Goal: Information Seeking & Learning: Learn about a topic

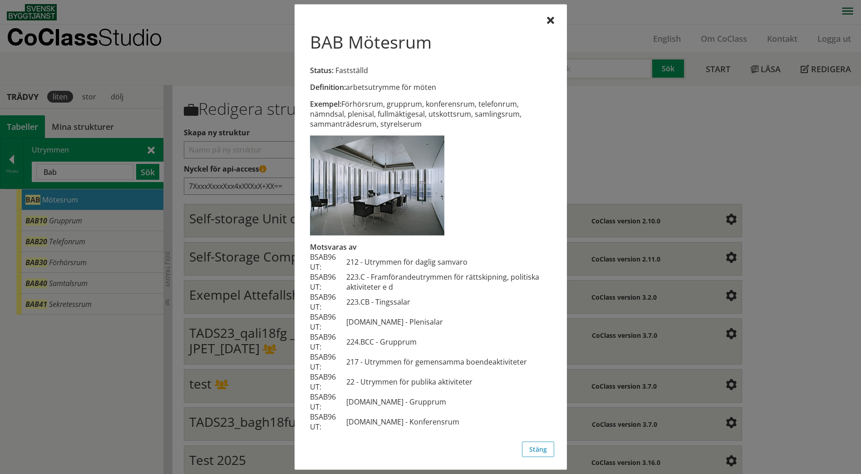
scroll to position [14, 0]
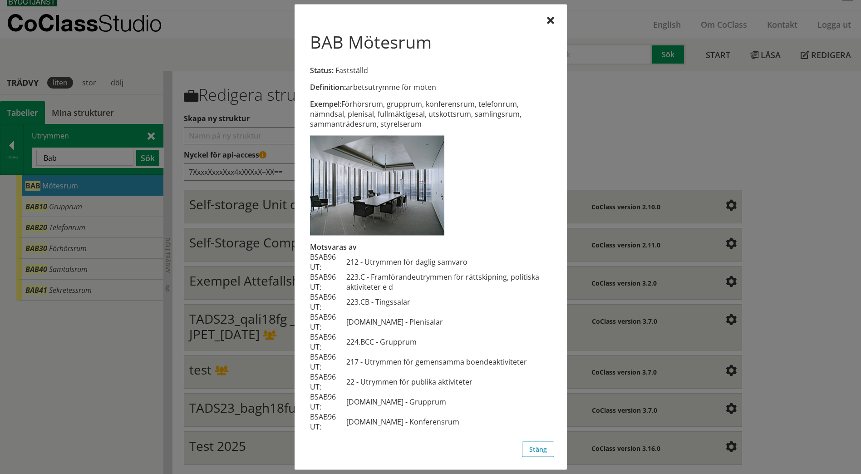
click at [553, 22] on div at bounding box center [550, 20] width 7 height 7
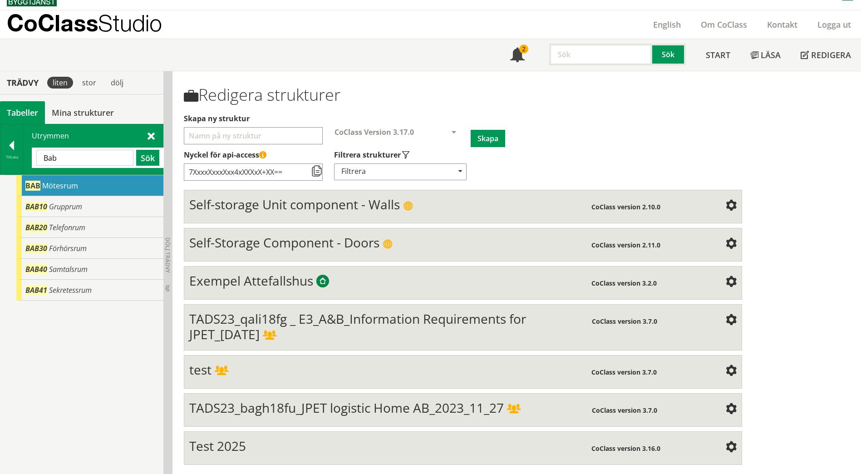
drag, startPoint x: 63, startPoint y: 160, endPoint x: 29, endPoint y: 160, distance: 34.5
click at [29, 160] on div "Utrymmen [GEOGRAPHIC_DATA] Sök" at bounding box center [93, 149] width 139 height 50
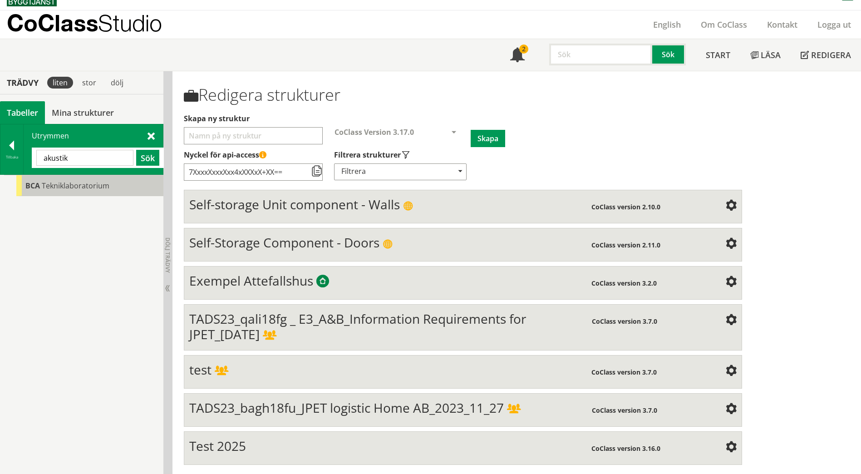
click at [34, 179] on div "BCA Tekniklaboratorium" at bounding box center [89, 185] width 147 height 21
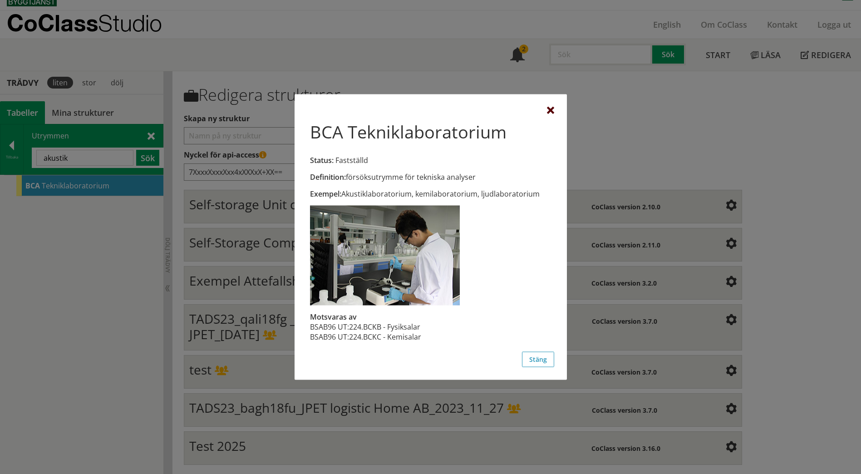
click at [551, 111] on div at bounding box center [550, 110] width 7 height 7
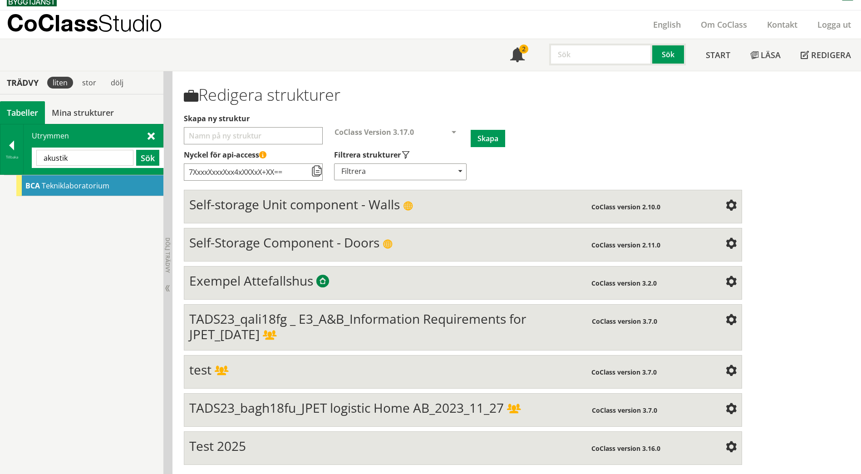
drag, startPoint x: 76, startPoint y: 160, endPoint x: 26, endPoint y: 159, distance: 49.9
click at [26, 159] on div "Utrymmen akustik Sök" at bounding box center [93, 149] width 139 height 50
click at [38, 186] on span "BAE29" at bounding box center [35, 186] width 21 height 10
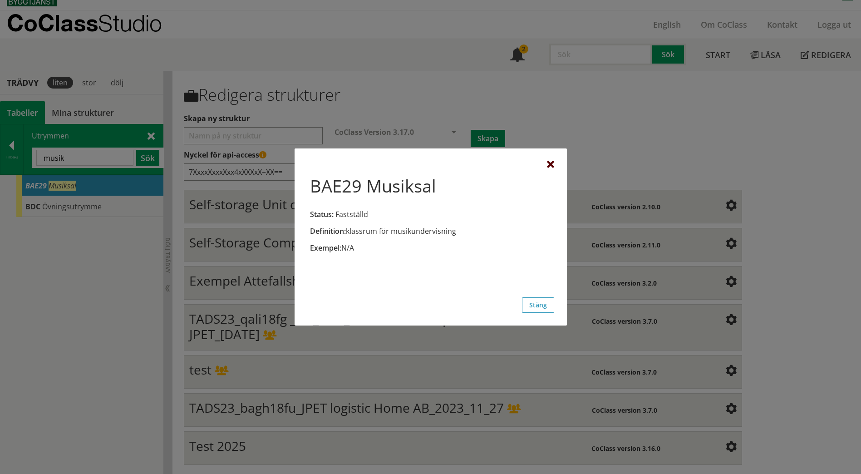
click at [549, 168] on div at bounding box center [550, 164] width 7 height 7
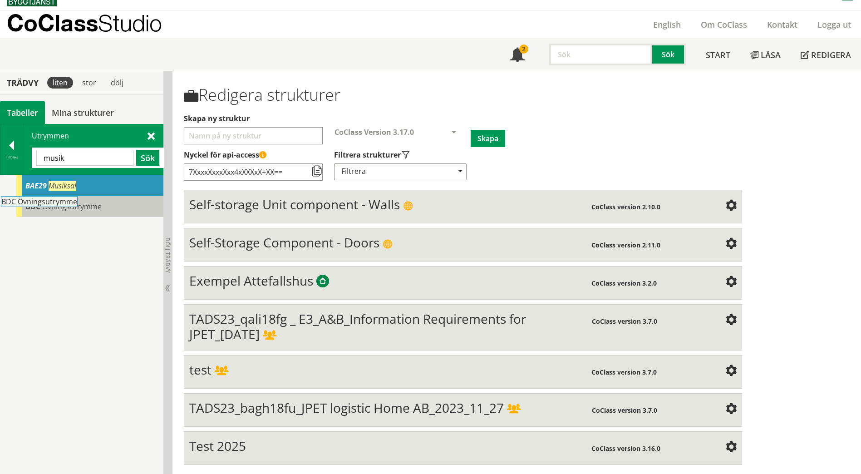
click at [80, 214] on div "BDC Övningsutrymme" at bounding box center [89, 206] width 147 height 21
click at [86, 210] on span "Övningsutrymme" at bounding box center [71, 207] width 59 height 10
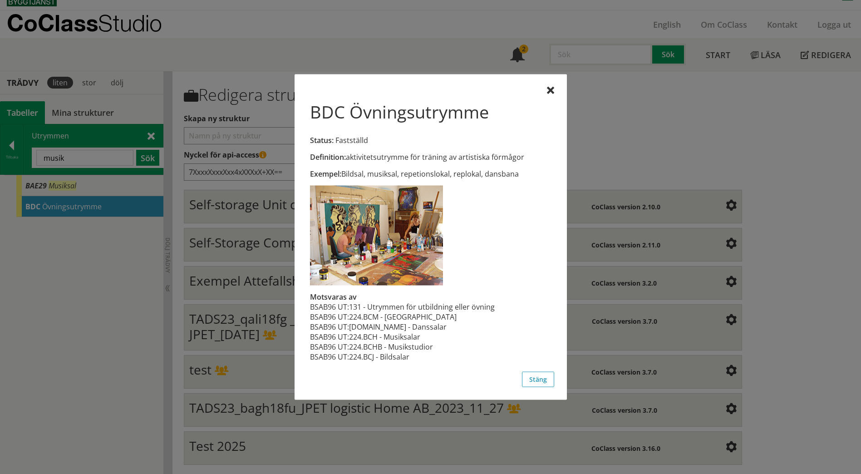
drag, startPoint x: 79, startPoint y: 160, endPoint x: 39, endPoint y: 160, distance: 39.5
click at [39, 160] on div at bounding box center [430, 237] width 861 height 474
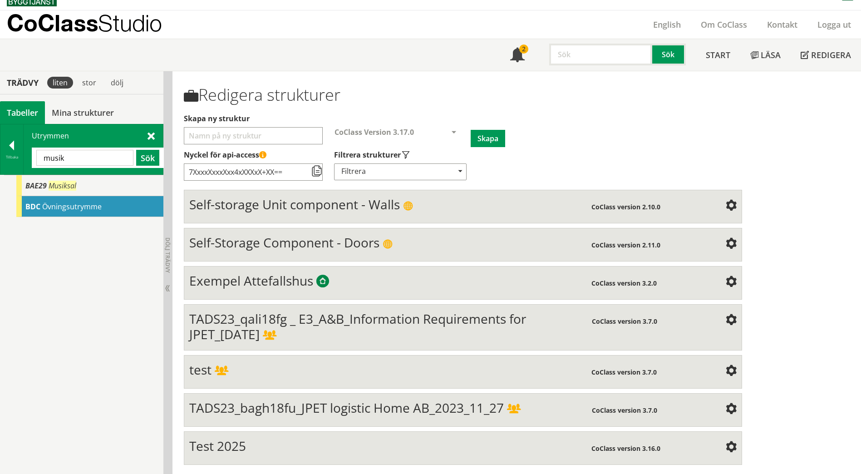
drag, startPoint x: 78, startPoint y: 157, endPoint x: 39, endPoint y: 159, distance: 39.6
click at [39, 159] on input "musik" at bounding box center [84, 158] width 97 height 16
paste input "ATELJÉ MUSIK30 PERS."
drag, startPoint x: 69, startPoint y: 158, endPoint x: 152, endPoint y: 156, distance: 83.5
click at [152, 156] on div "ATELJÉ MUSIK30 PERS. Sök" at bounding box center [97, 158] width 123 height 16
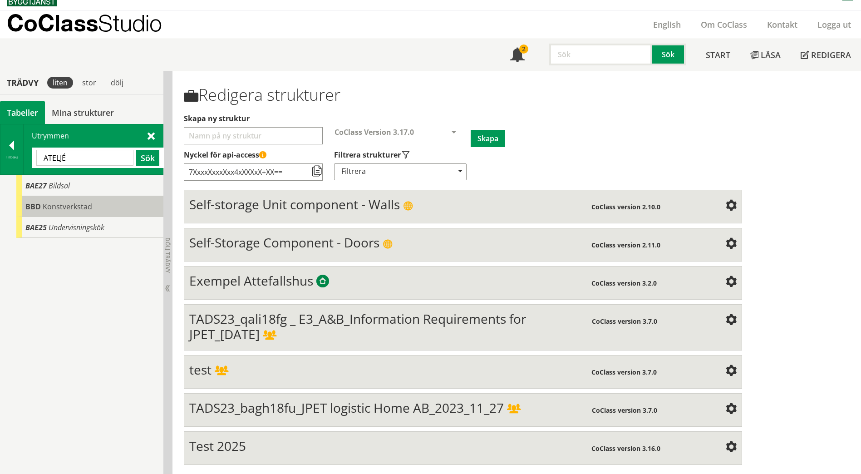
click at [71, 204] on span "Konstverkstad" at bounding box center [67, 207] width 49 height 10
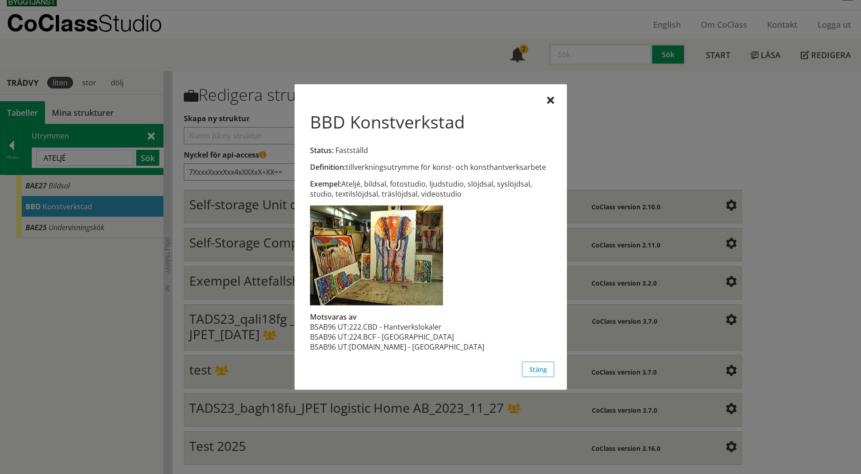
click at [103, 182] on div at bounding box center [430, 237] width 861 height 474
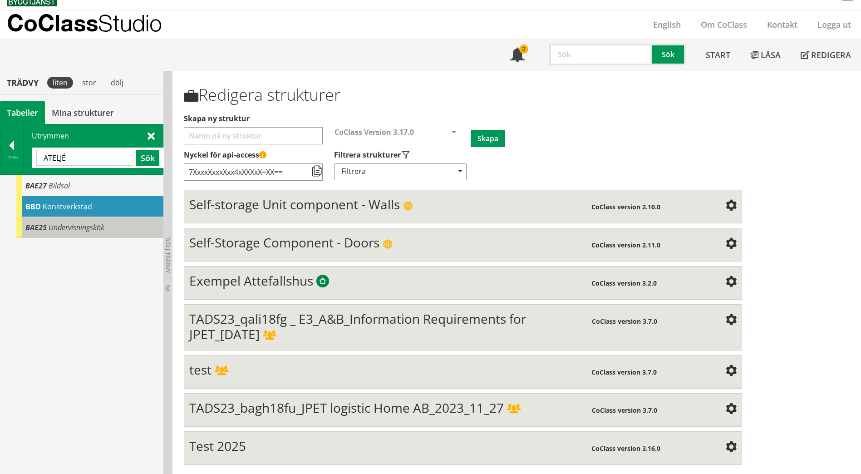
click at [80, 225] on span "Undervisningskök" at bounding box center [77, 227] width 56 height 10
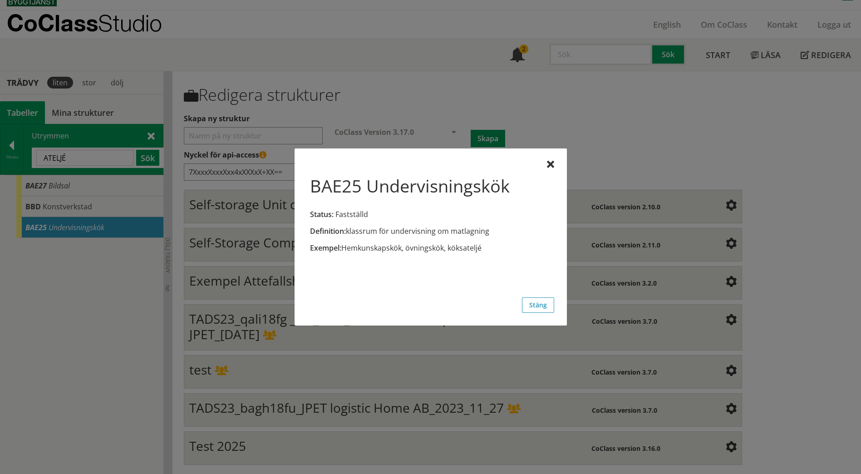
click at [90, 184] on div at bounding box center [430, 237] width 861 height 474
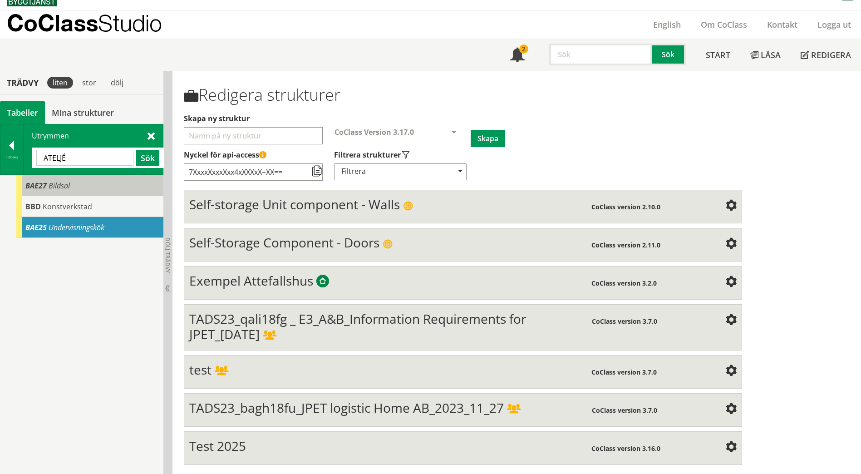
click at [90, 184] on div "BAE27 Bildsal" at bounding box center [89, 185] width 147 height 21
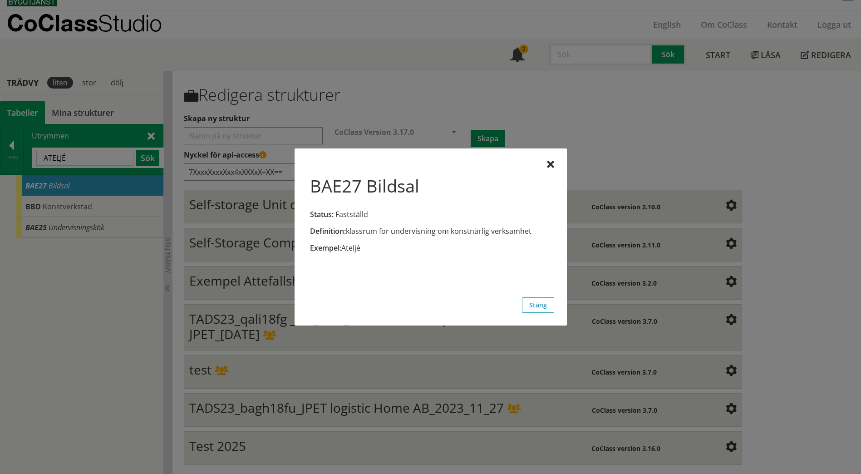
click at [84, 158] on div at bounding box center [430, 237] width 861 height 474
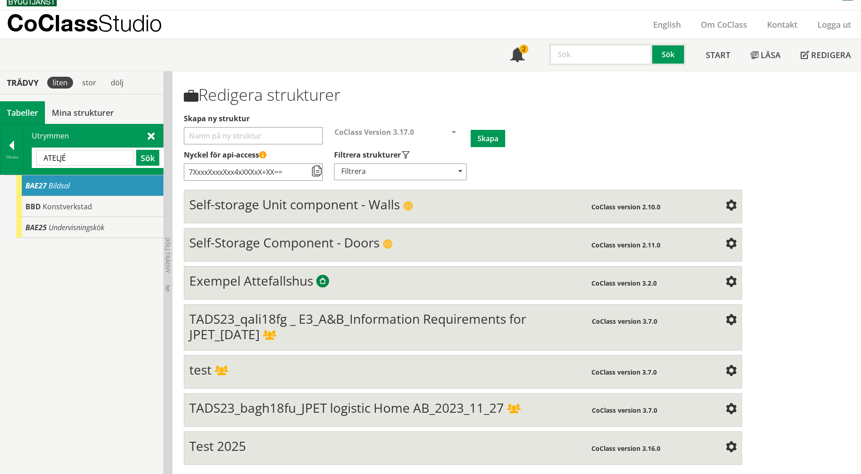
click at [84, 158] on input "ATELJÉ" at bounding box center [84, 158] width 97 height 16
drag, startPoint x: 84, startPoint y: 158, endPoint x: 31, endPoint y: 162, distance: 52.3
click at [31, 162] on div "Utrymmen ATELJÉ Sök" at bounding box center [93, 149] width 139 height 50
paste input "MUSIK30 PERS."
drag, startPoint x: 89, startPoint y: 158, endPoint x: 130, endPoint y: 154, distance: 41.9
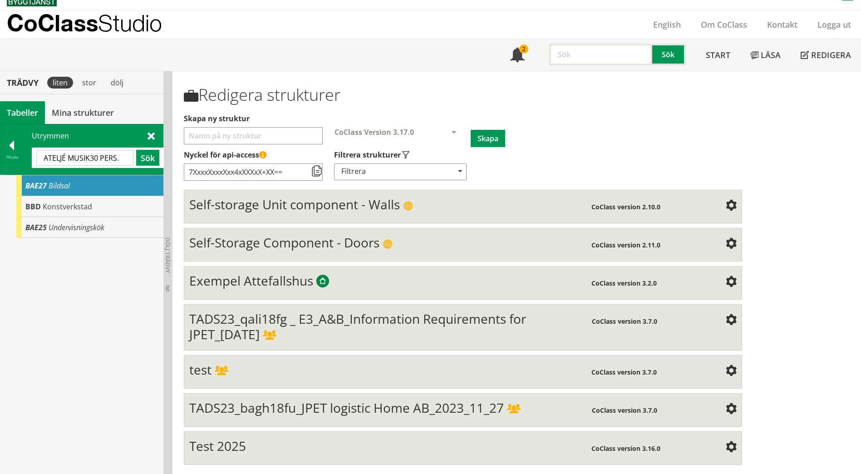
click at [130, 154] on input "ATELJÉ MUSIK30 PERS." at bounding box center [84, 158] width 97 height 16
type input "ATELJÉ MUSIK"
click at [147, 159] on button "Sök" at bounding box center [147, 158] width 23 height 16
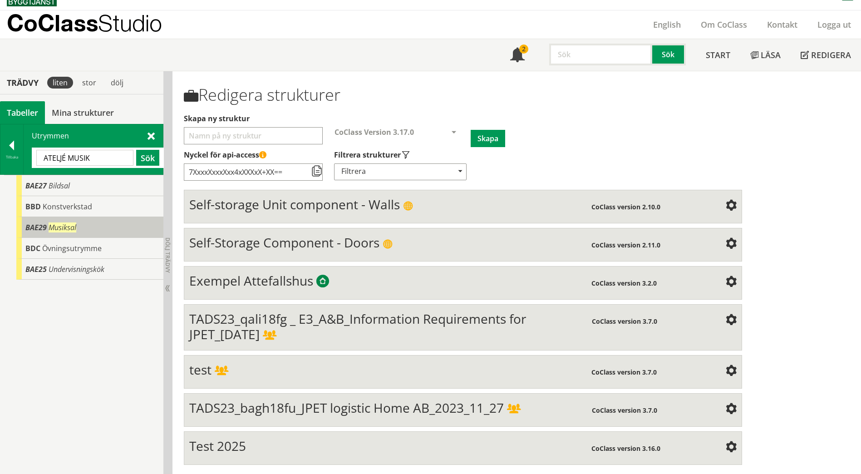
click at [37, 224] on span "BAE29" at bounding box center [35, 227] width 21 height 10
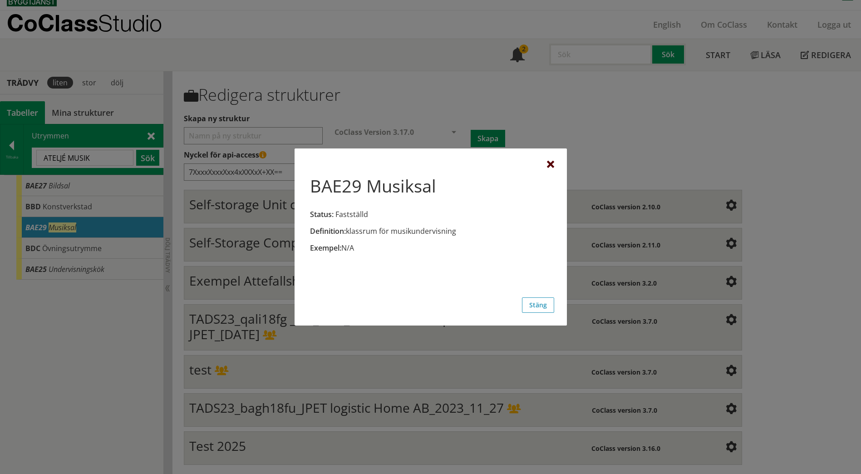
click at [551, 162] on div at bounding box center [550, 164] width 7 height 7
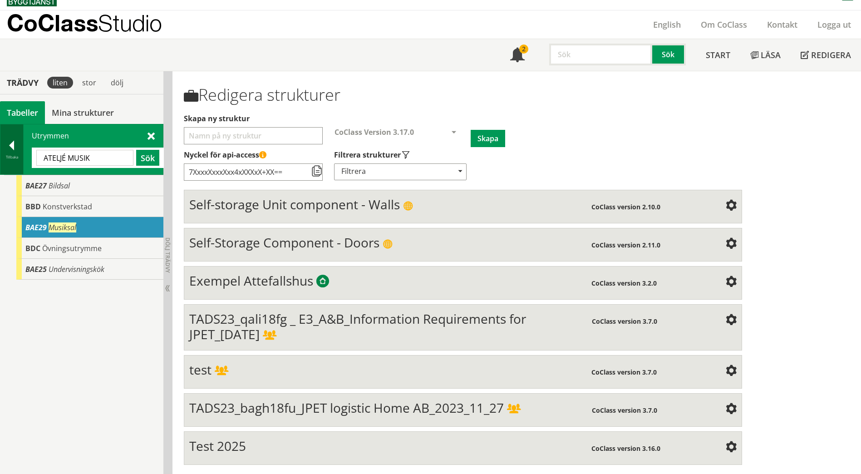
click at [19, 150] on div at bounding box center [11, 147] width 23 height 13
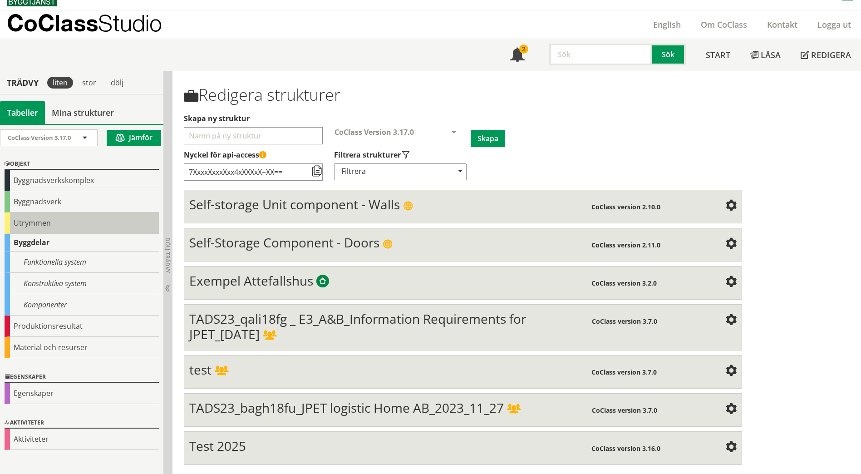
click at [36, 222] on div "Utrymmen" at bounding box center [82, 222] width 154 height 21
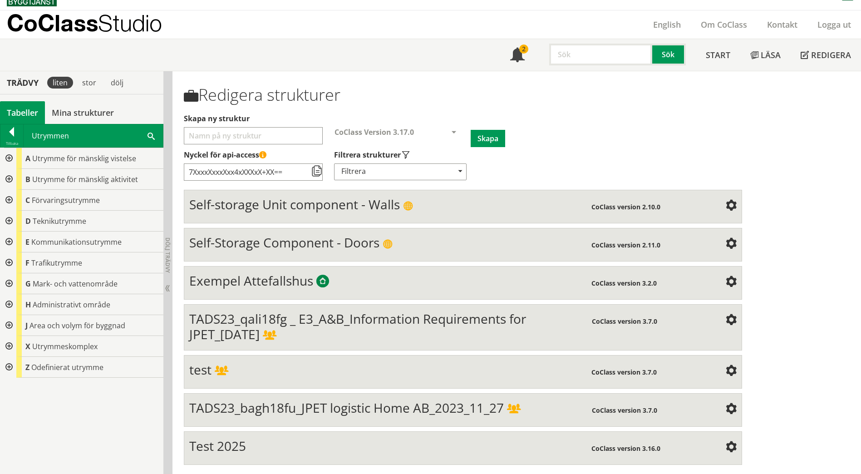
click at [10, 159] on div at bounding box center [8, 158] width 16 height 21
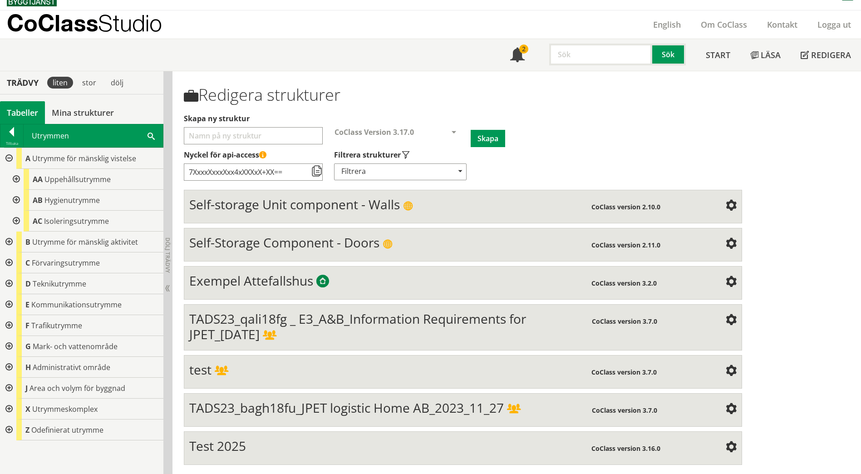
click at [15, 180] on div at bounding box center [15, 179] width 16 height 21
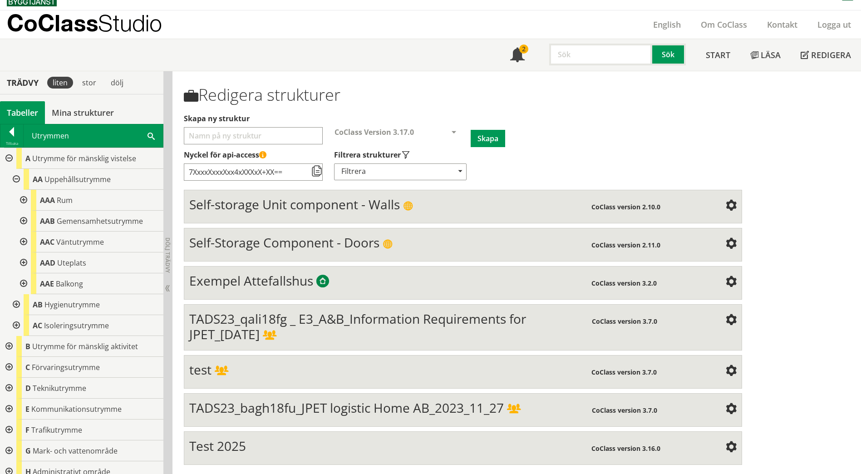
click at [22, 200] on div at bounding box center [23, 200] width 16 height 21
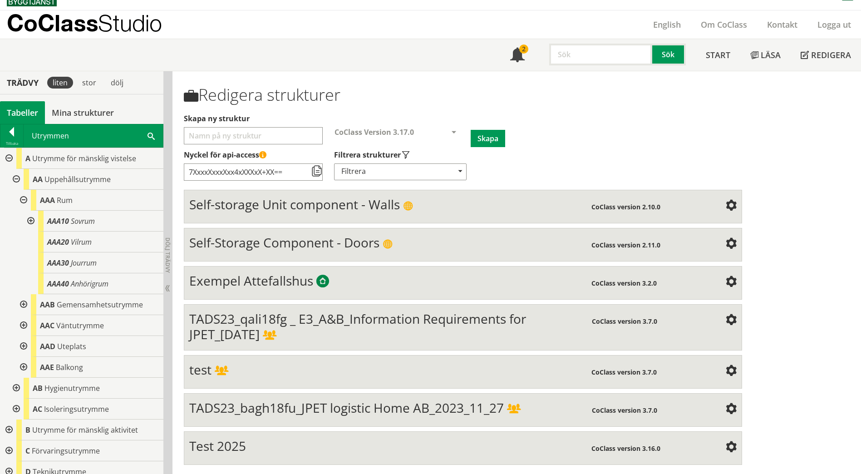
click at [21, 302] on div at bounding box center [23, 304] width 16 height 21
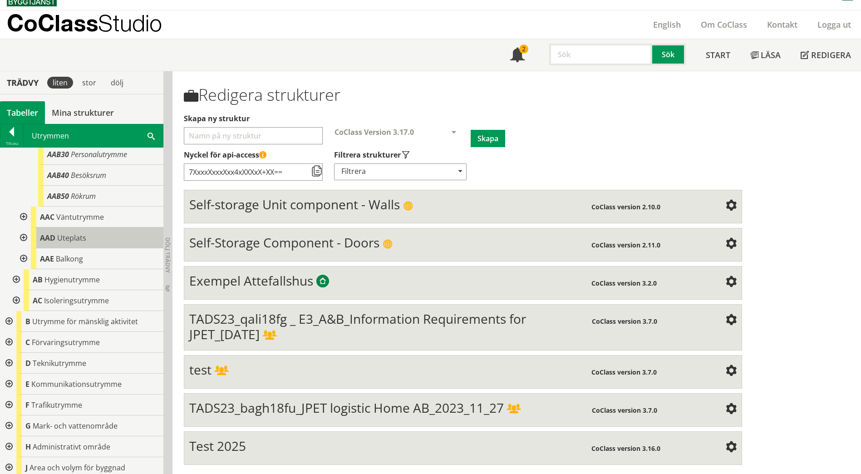
scroll to position [213, 0]
click at [5, 319] on div at bounding box center [8, 320] width 16 height 21
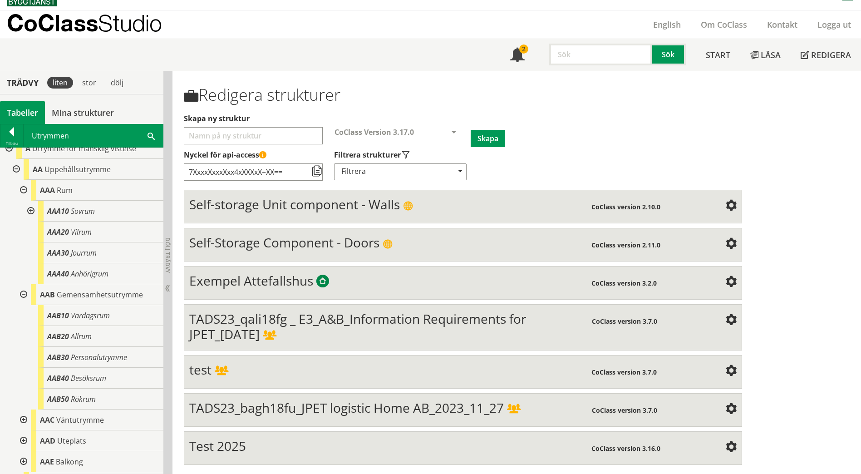
scroll to position [0, 0]
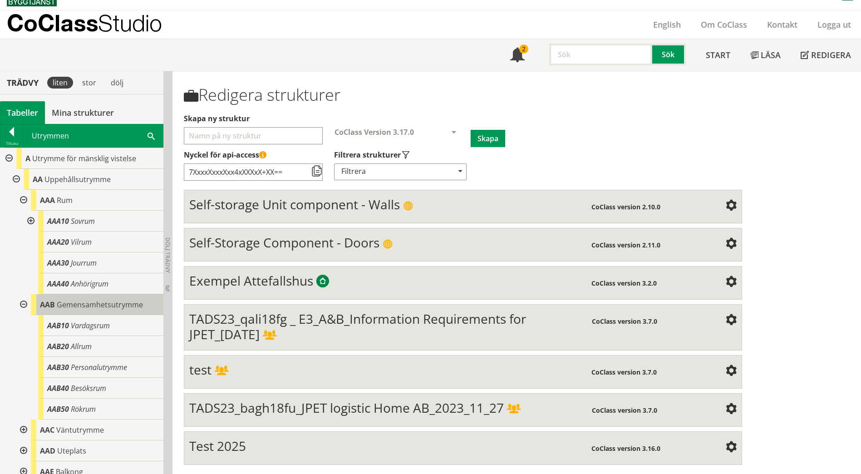
click at [76, 305] on span "Gemensamhetsutrymme" at bounding box center [100, 305] width 86 height 10
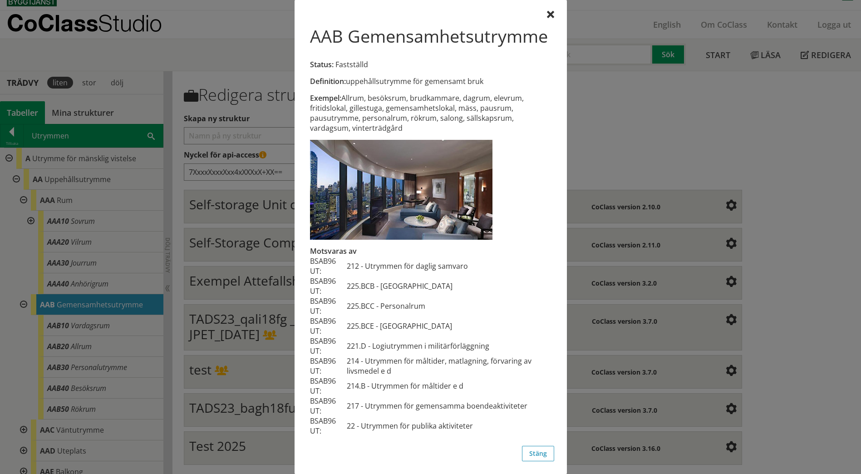
scroll to position [21, 0]
click at [103, 324] on div at bounding box center [430, 237] width 861 height 474
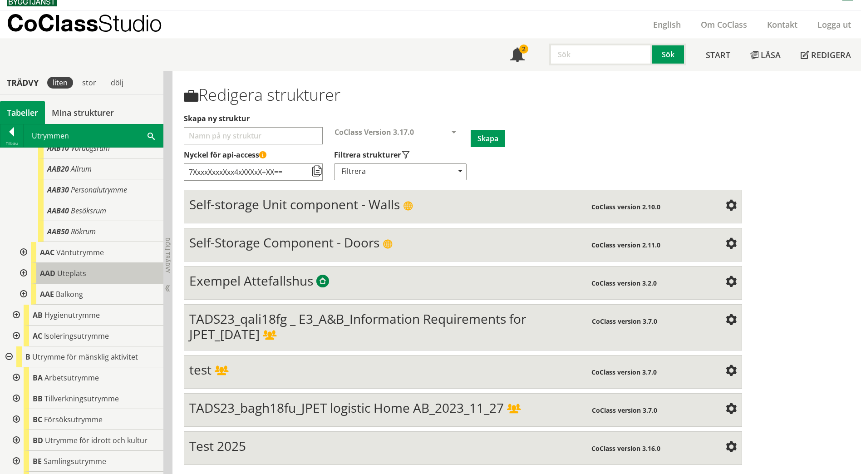
scroll to position [182, 0]
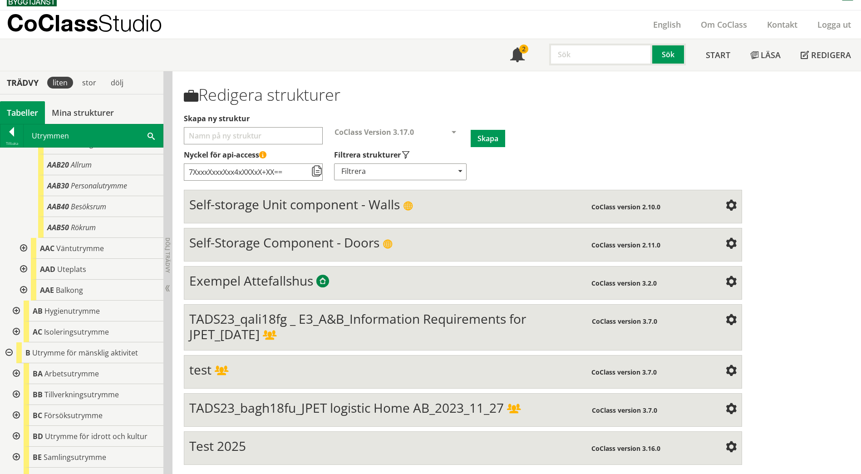
click at [15, 374] on div at bounding box center [15, 373] width 16 height 21
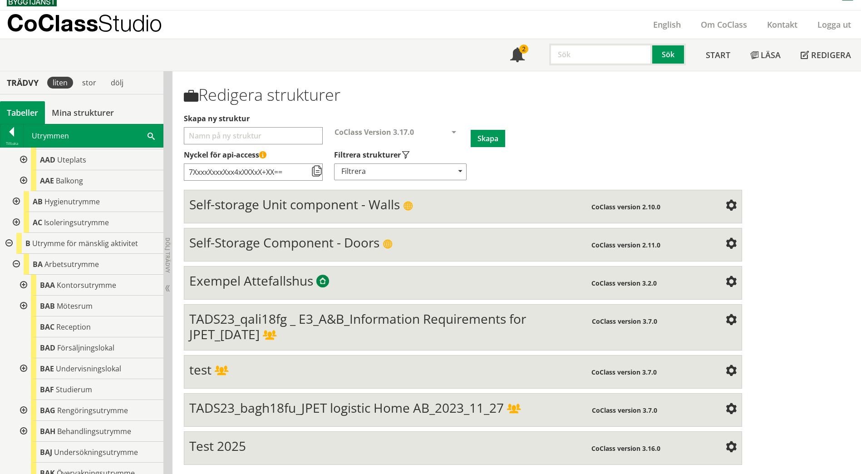
scroll to position [318, 0]
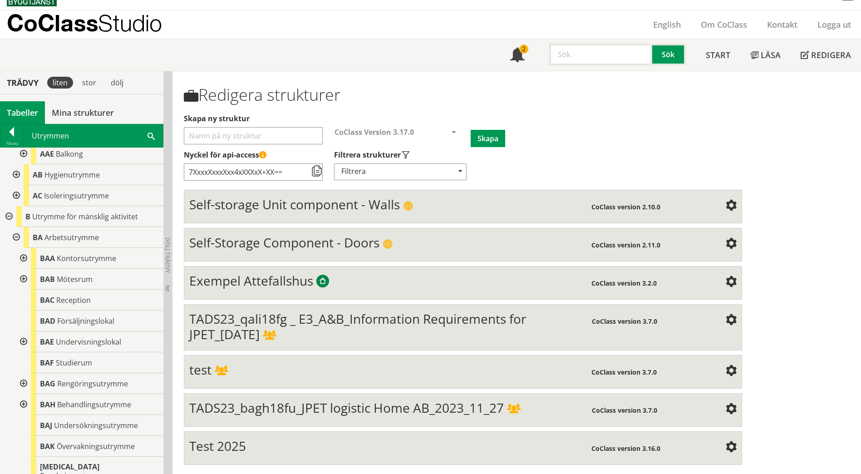
click at [25, 257] on div at bounding box center [23, 258] width 16 height 21
click at [31, 303] on div at bounding box center [30, 300] width 16 height 21
click at [25, 321] on div at bounding box center [23, 320] width 16 height 21
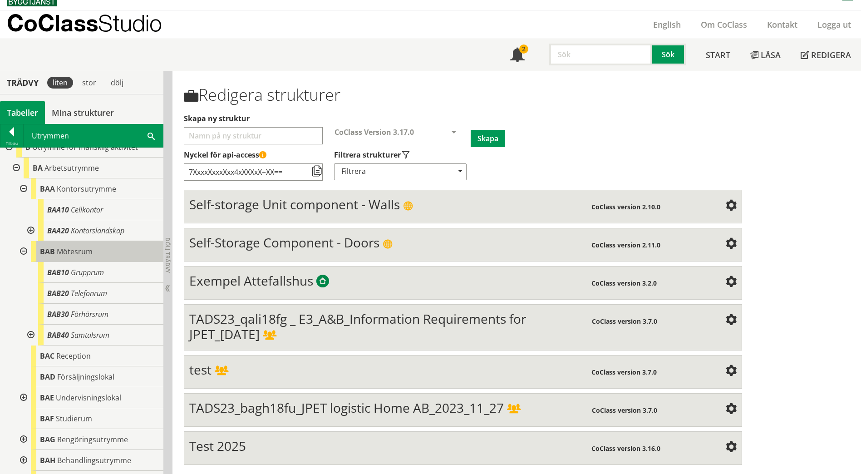
scroll to position [408, 0]
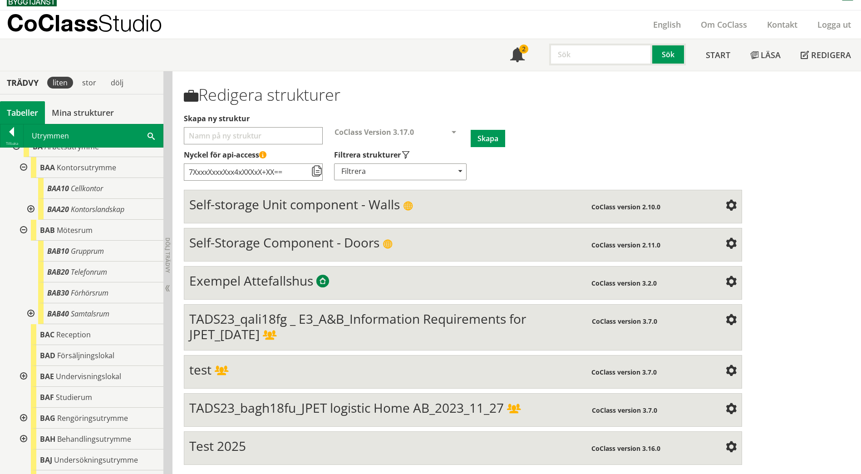
click at [33, 313] on div at bounding box center [30, 313] width 16 height 21
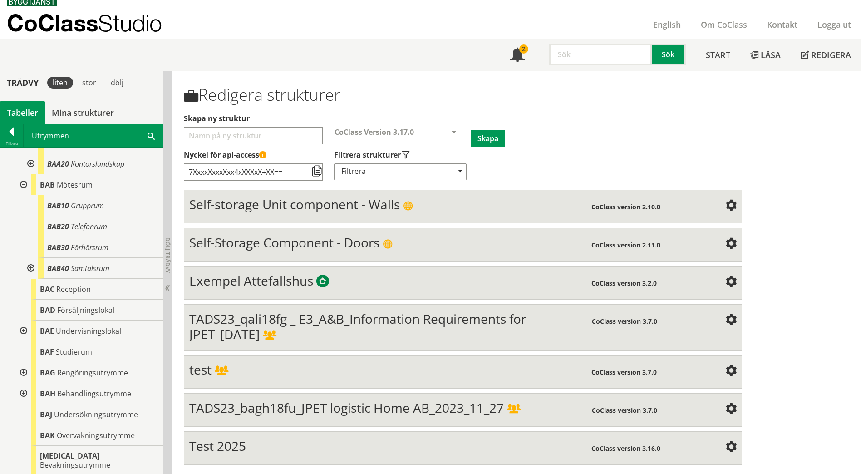
click at [23, 328] on div at bounding box center [23, 330] width 16 height 21
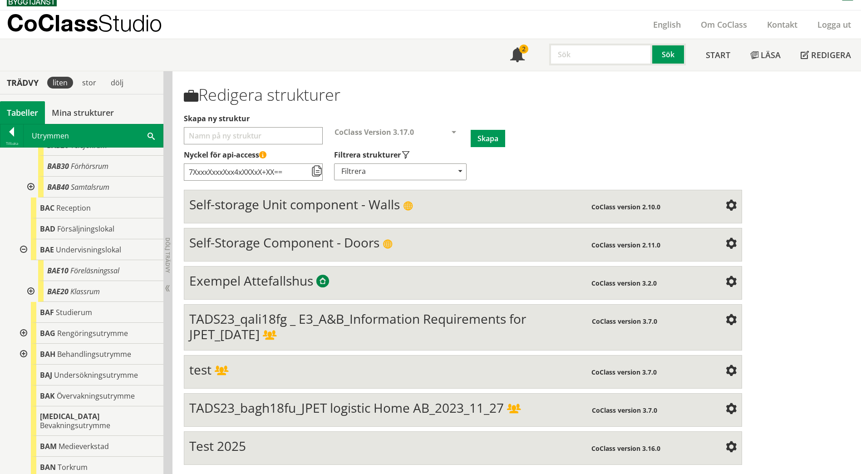
scroll to position [545, 0]
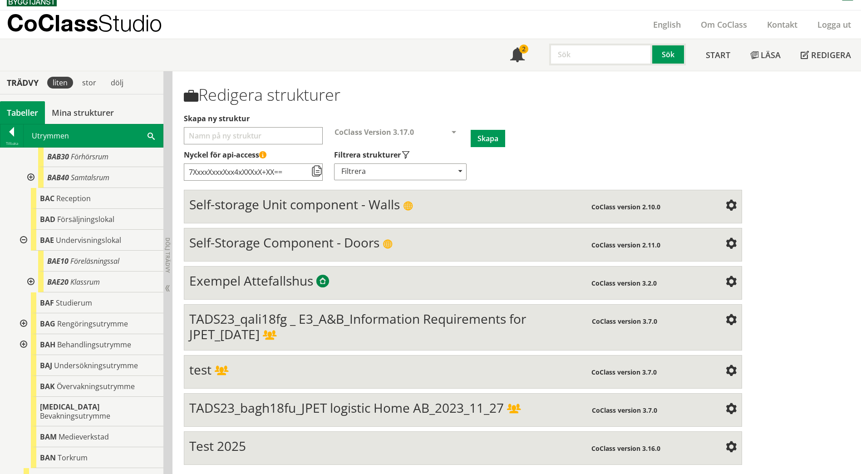
click at [31, 281] on div at bounding box center [30, 281] width 16 height 21
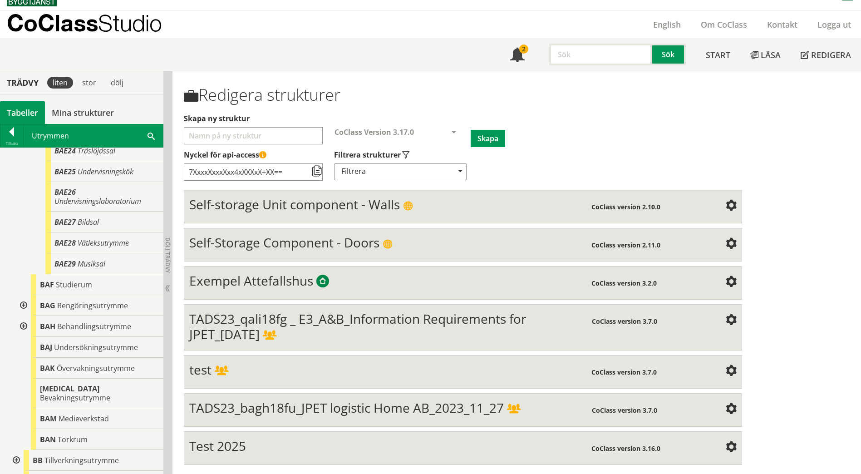
scroll to position [772, 0]
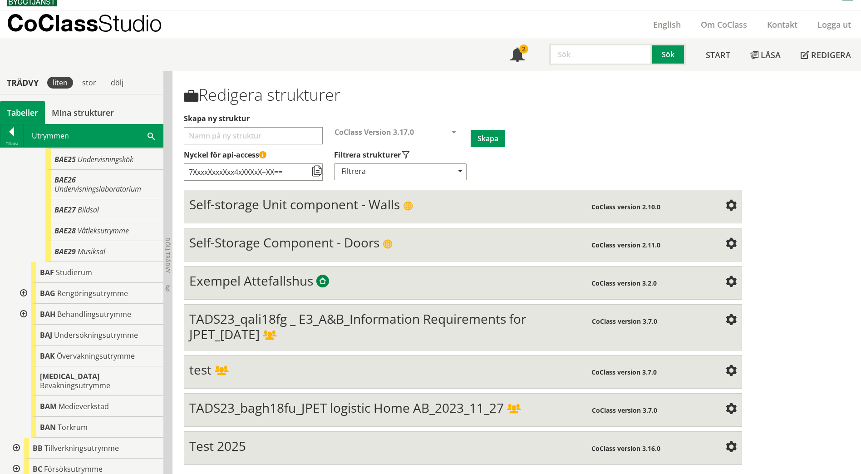
click at [22, 316] on div at bounding box center [23, 314] width 16 height 21
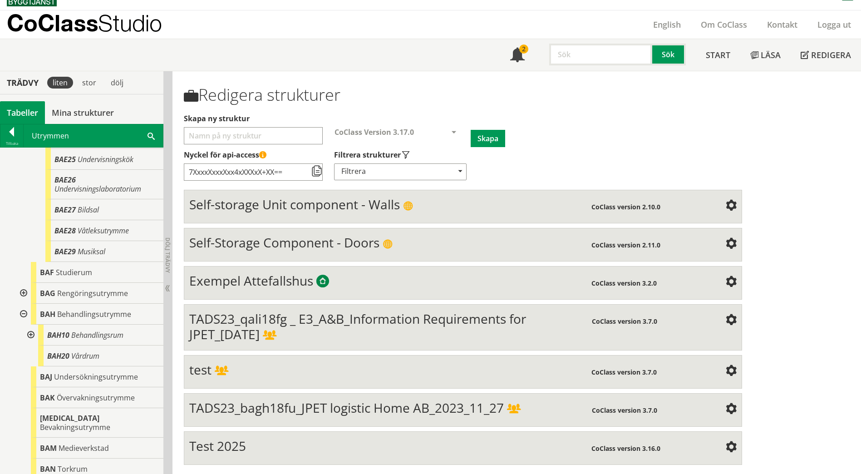
click at [22, 316] on div at bounding box center [23, 314] width 16 height 21
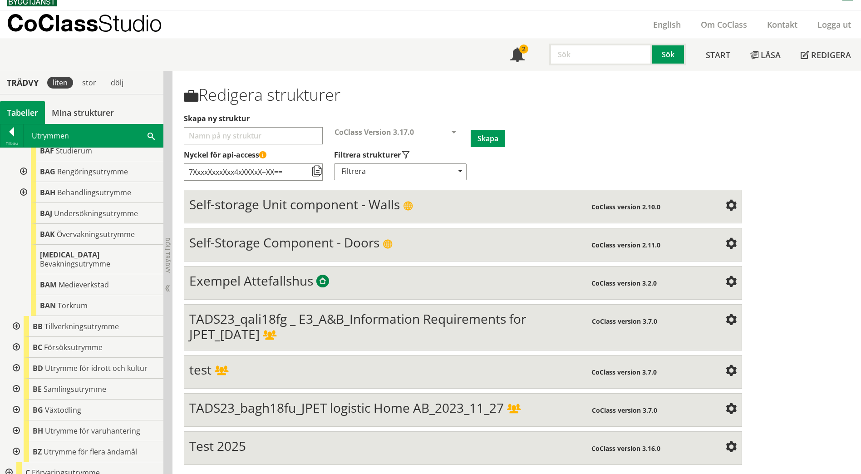
scroll to position [908, 0]
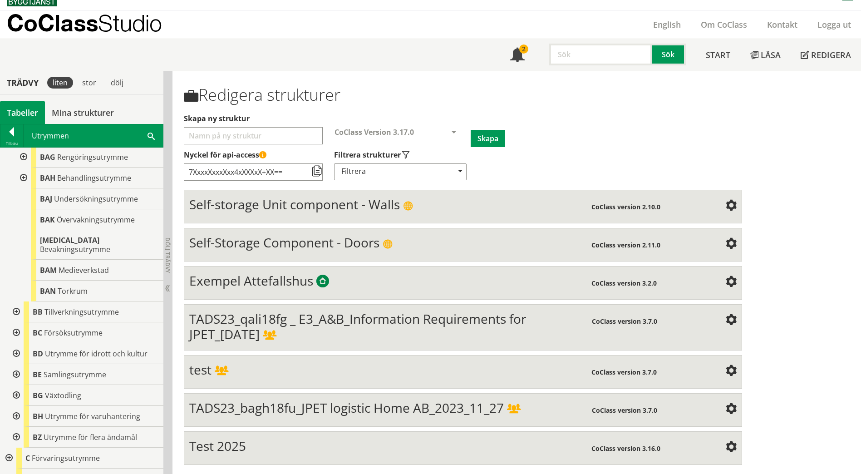
click at [15, 366] on div at bounding box center [15, 374] width 16 height 21
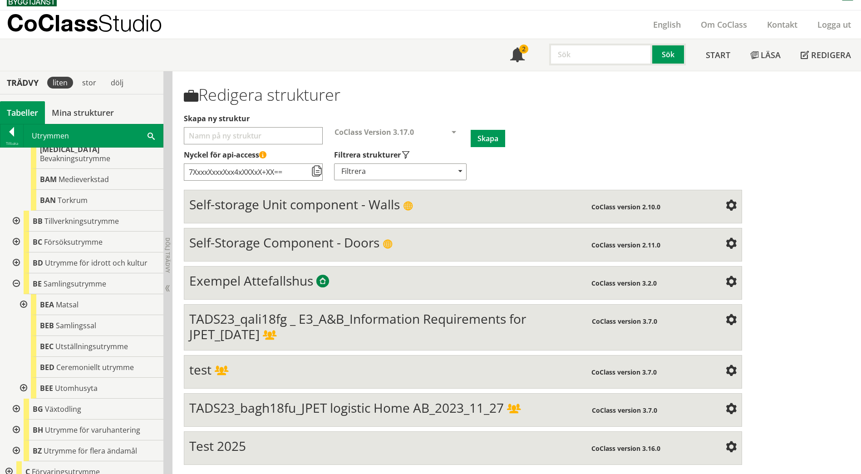
click at [25, 300] on div at bounding box center [23, 304] width 16 height 21
click at [126, 363] on span "Ceremoniellt utrymme" at bounding box center [95, 367] width 78 height 10
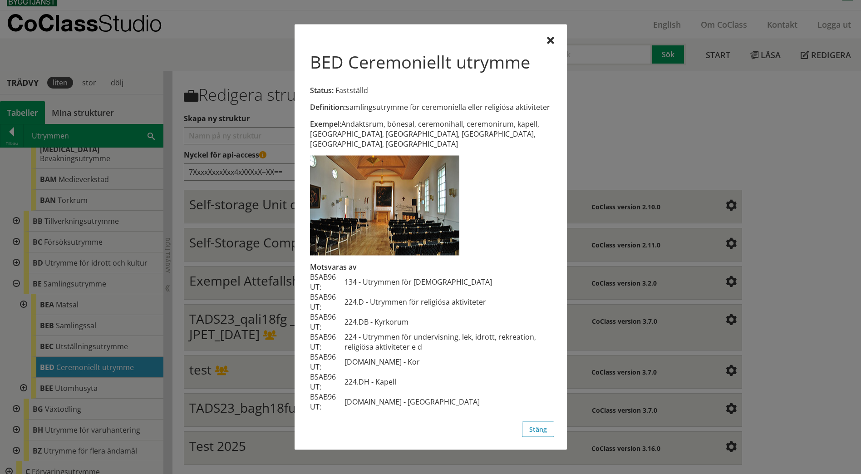
scroll to position [0, 0]
click at [216, 342] on div at bounding box center [430, 237] width 861 height 474
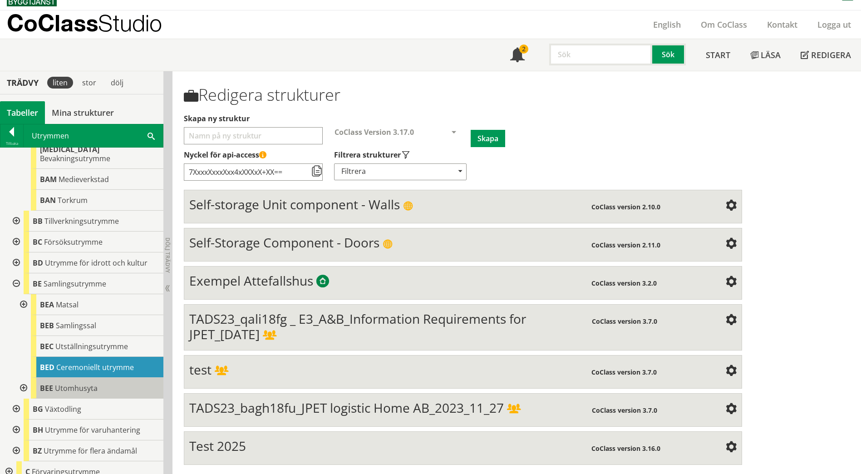
click at [70, 387] on div "BEE Utomhusyta" at bounding box center [97, 388] width 133 height 21
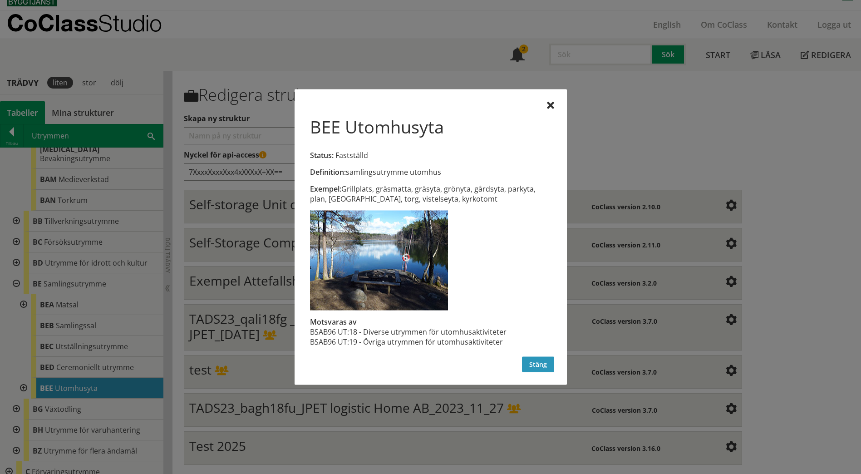
click at [541, 366] on button "Stäng" at bounding box center [538, 364] width 32 height 15
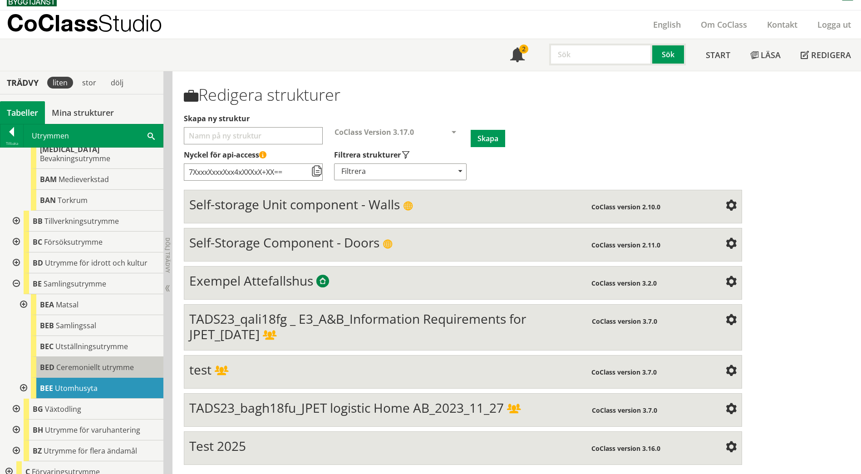
click at [74, 362] on span "Ceremoniellt utrymme" at bounding box center [95, 367] width 78 height 10
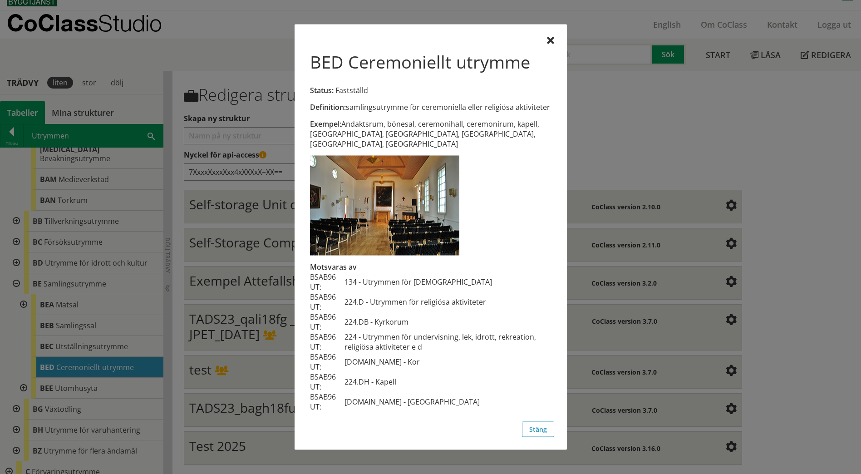
click at [81, 398] on div at bounding box center [430, 237] width 861 height 474
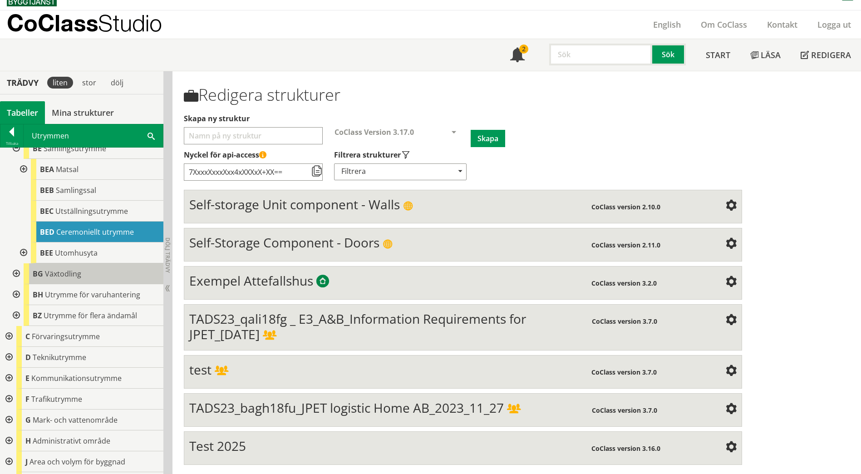
scroll to position [1135, 0]
click at [10, 349] on div at bounding box center [8, 356] width 16 height 21
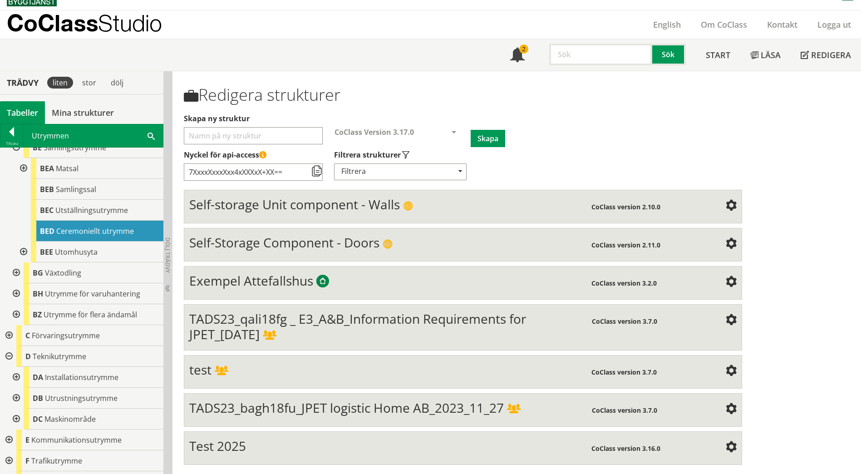
click at [15, 367] on div at bounding box center [15, 377] width 16 height 21
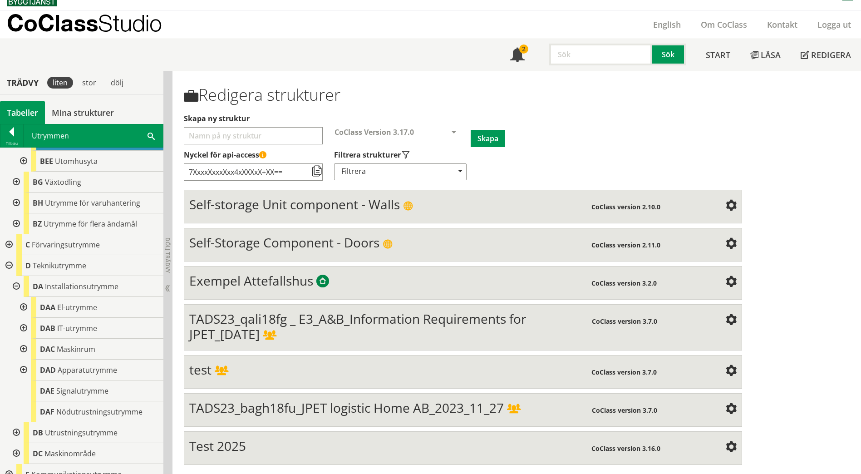
scroll to position [1271, 0]
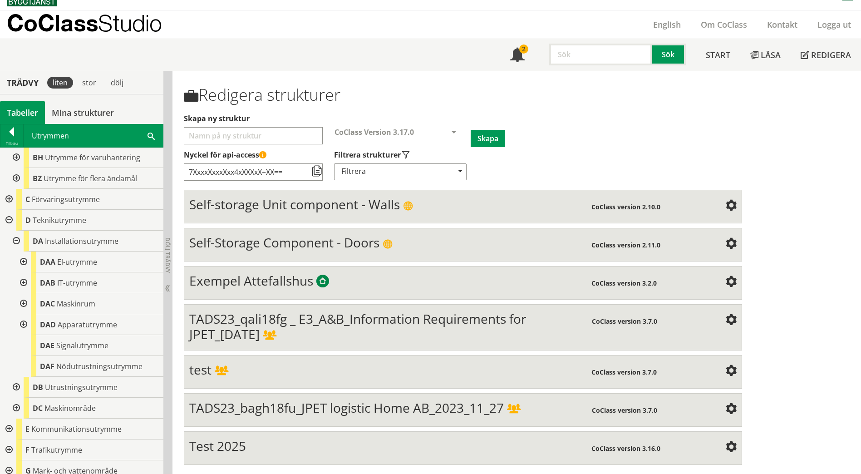
click at [18, 378] on div at bounding box center [15, 387] width 16 height 21
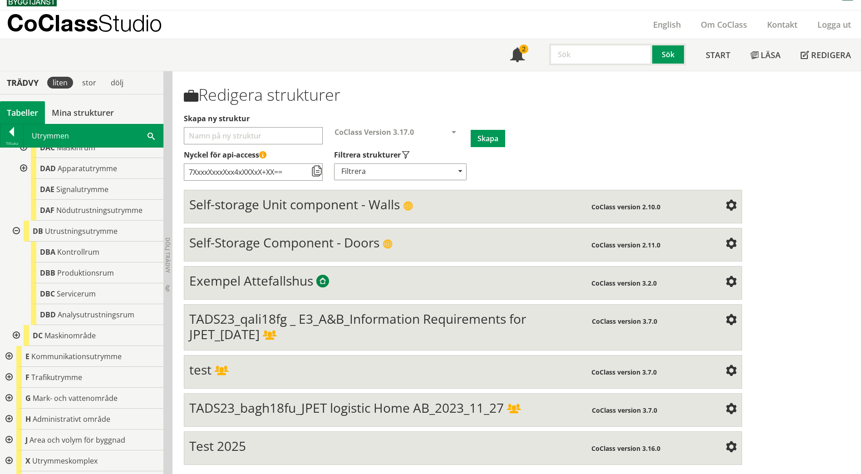
scroll to position [1436, 0]
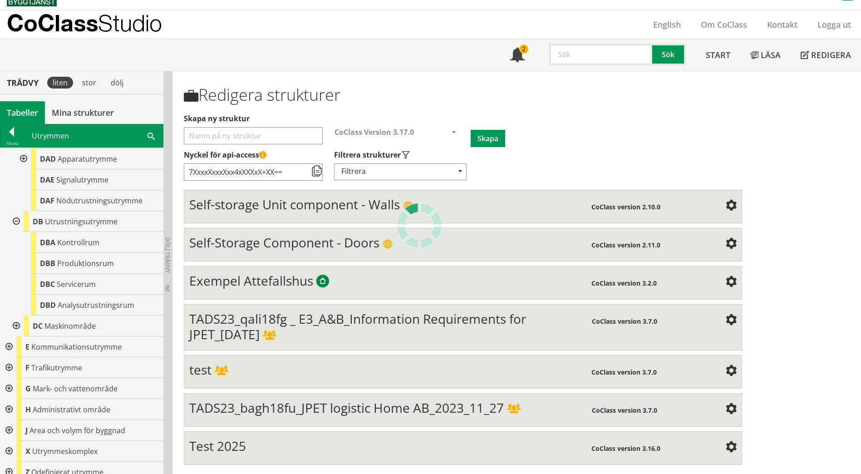
click at [151, 134] on span at bounding box center [151, 136] width 7 height 10
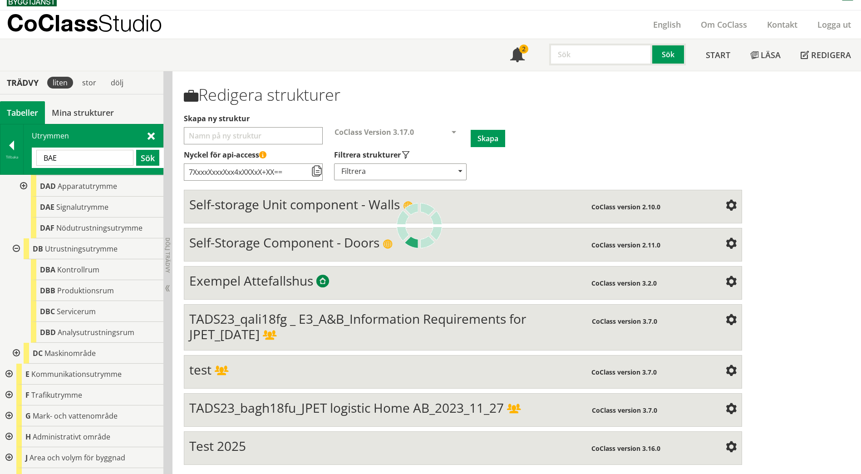
scroll to position [0, 0]
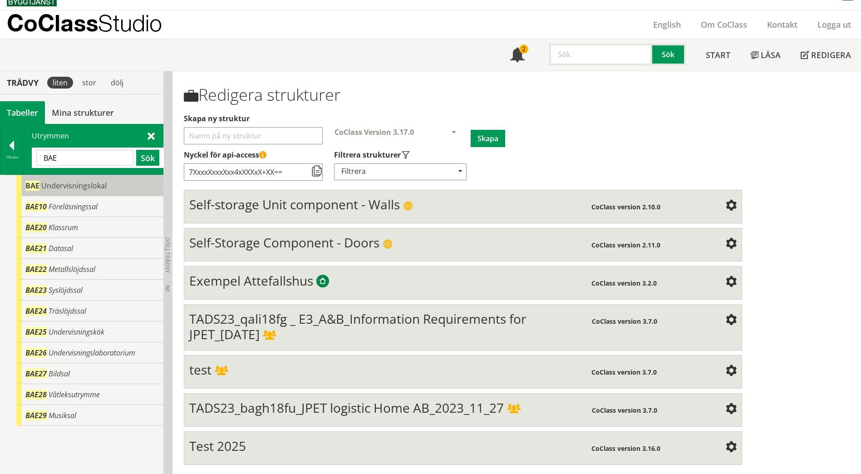
click at [51, 185] on span "Undervisningslokal" at bounding box center [73, 186] width 65 height 10
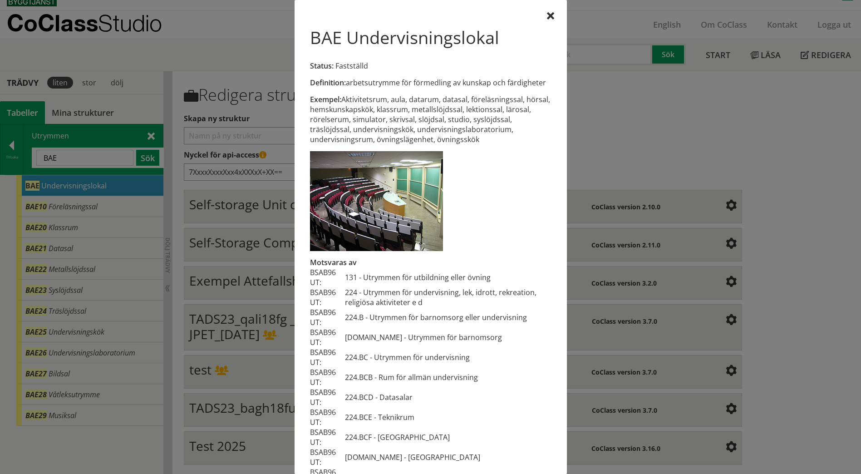
click at [81, 211] on div at bounding box center [430, 237] width 861 height 474
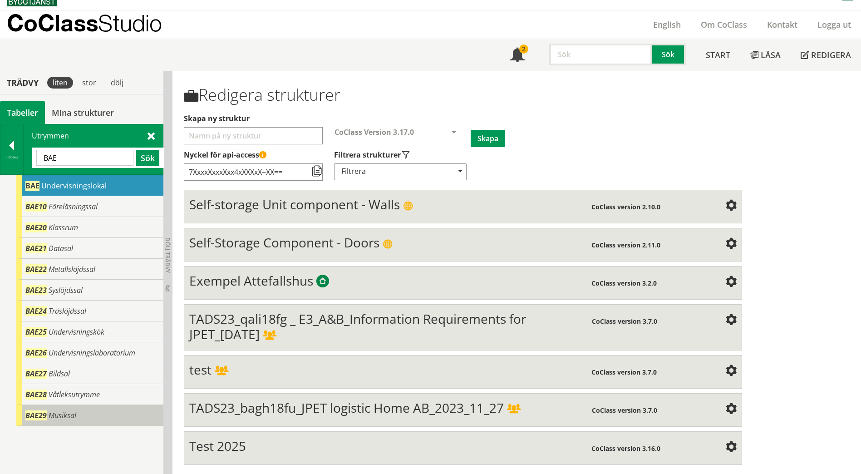
click at [98, 417] on div "BAE29 Musiksal" at bounding box center [89, 415] width 147 height 21
click at [98, 418] on div "BAE29 Musiksal" at bounding box center [89, 415] width 147 height 21
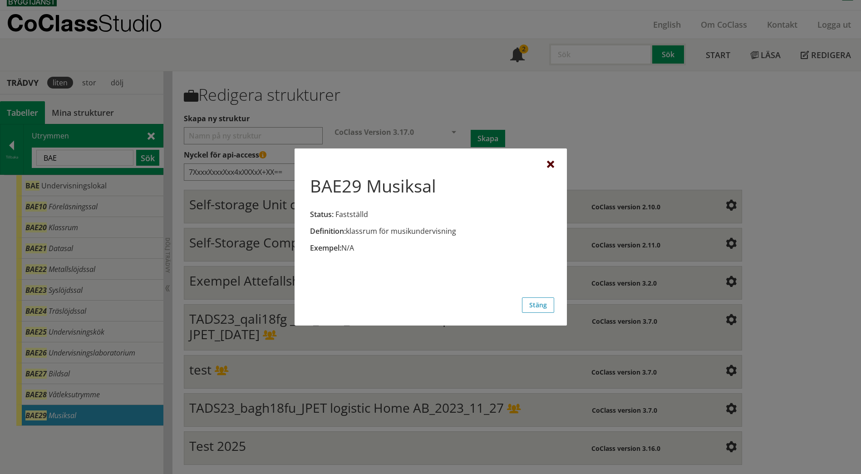
click at [551, 165] on div at bounding box center [550, 164] width 7 height 7
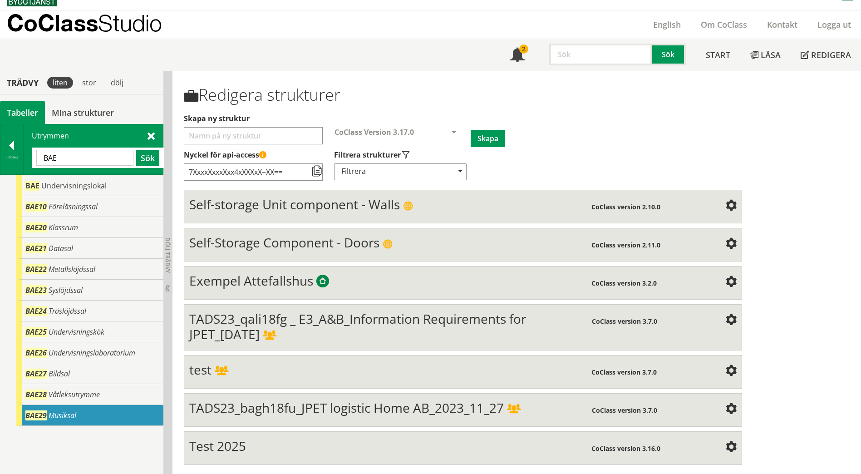
drag, startPoint x: 79, startPoint y: 161, endPoint x: -2, endPoint y: 162, distance: 81.2
click at [0, 162] on html "AMA AMA Beskrivningsverktyg AMA Funktion BSAB Bygginfo Byggjura Byggkatalogen […" at bounding box center [430, 223] width 861 height 474
type input "studio"
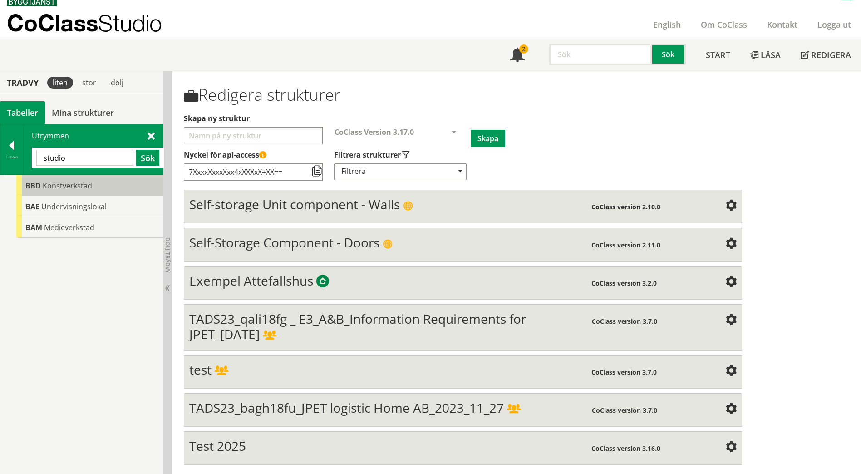
click at [34, 184] on span "BBD" at bounding box center [32, 186] width 15 height 10
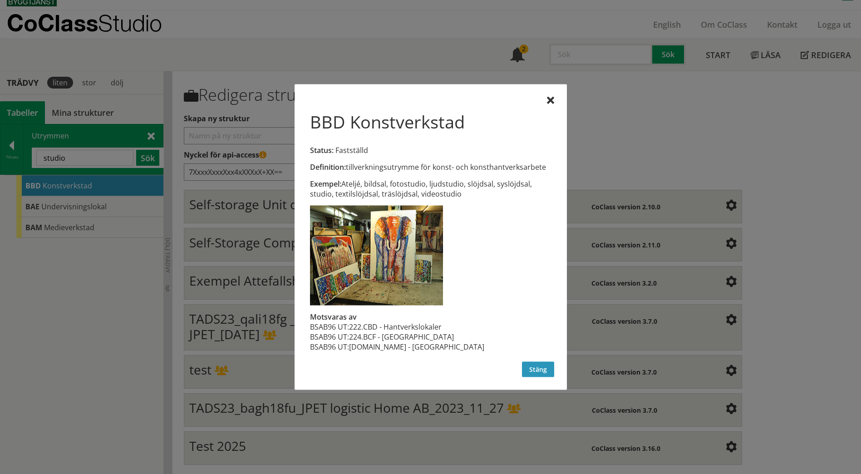
click at [545, 371] on button "Stäng" at bounding box center [538, 369] width 32 height 15
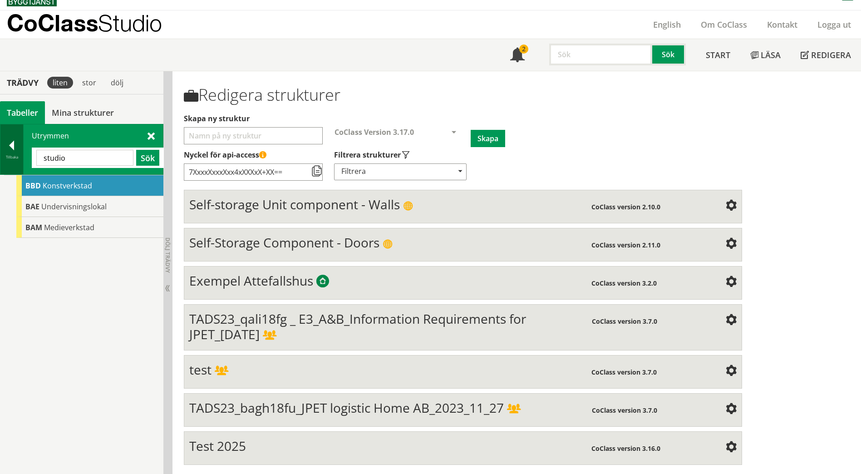
drag, startPoint x: 73, startPoint y: 159, endPoint x: 23, endPoint y: 152, distance: 50.0
click at [23, 152] on div "Tillbaka Utrymmen studio Sök" at bounding box center [81, 149] width 163 height 51
click at [3, 148] on div at bounding box center [11, 147] width 23 height 13
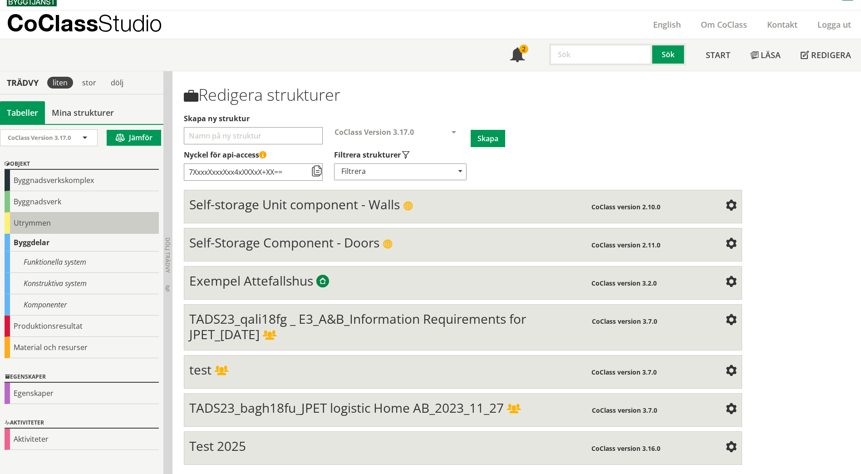
click at [44, 220] on div "Utrymmen" at bounding box center [82, 222] width 154 height 21
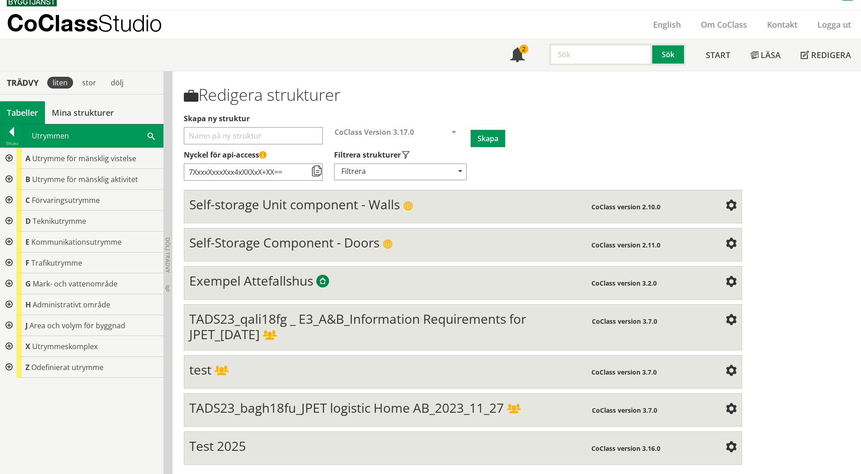
click at [10, 178] on div at bounding box center [8, 179] width 16 height 21
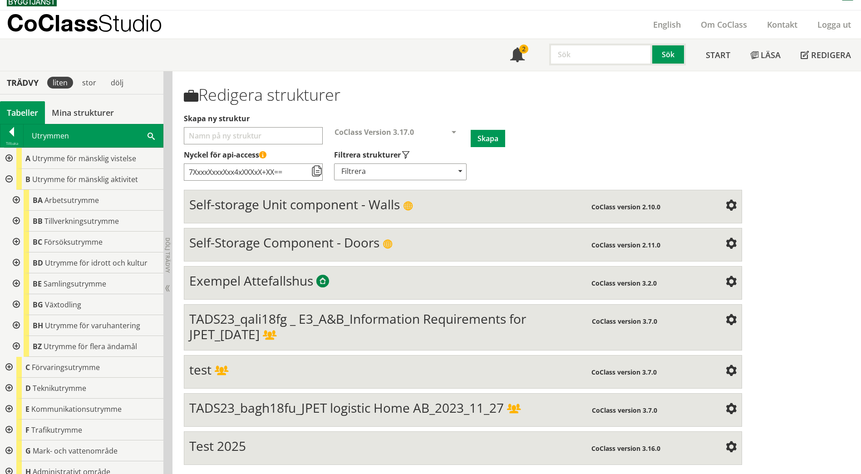
click at [16, 202] on div at bounding box center [15, 200] width 16 height 21
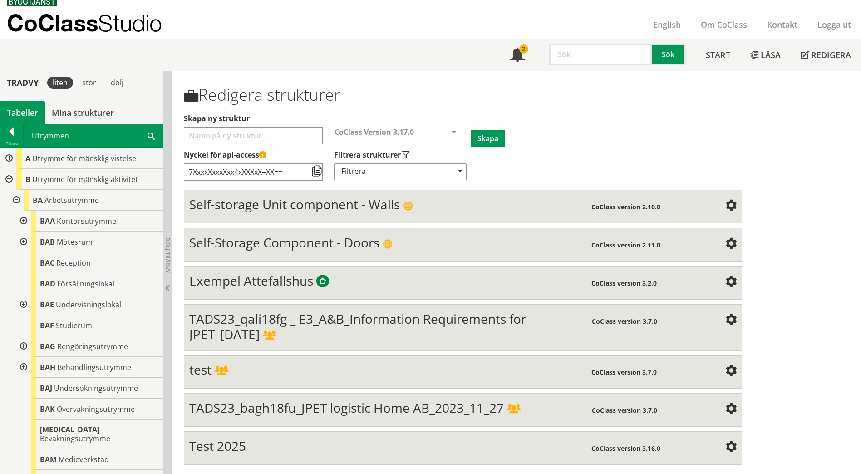
click at [23, 303] on div at bounding box center [23, 304] width 16 height 21
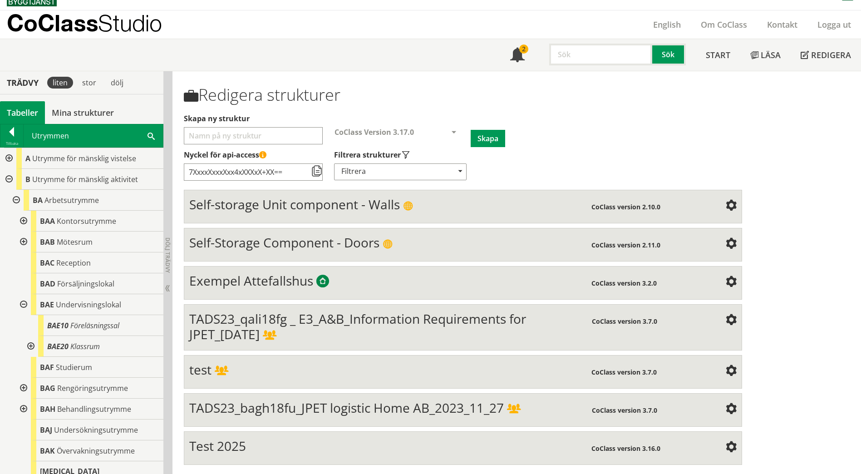
click at [28, 344] on div at bounding box center [30, 346] width 16 height 21
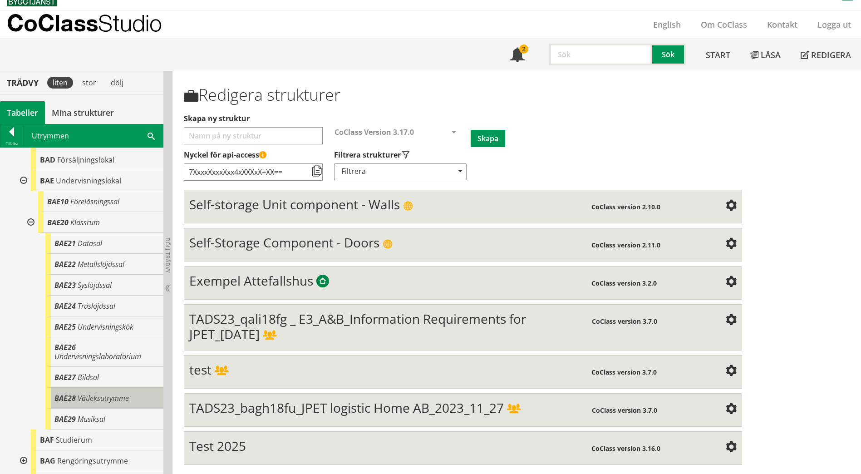
scroll to position [136, 0]
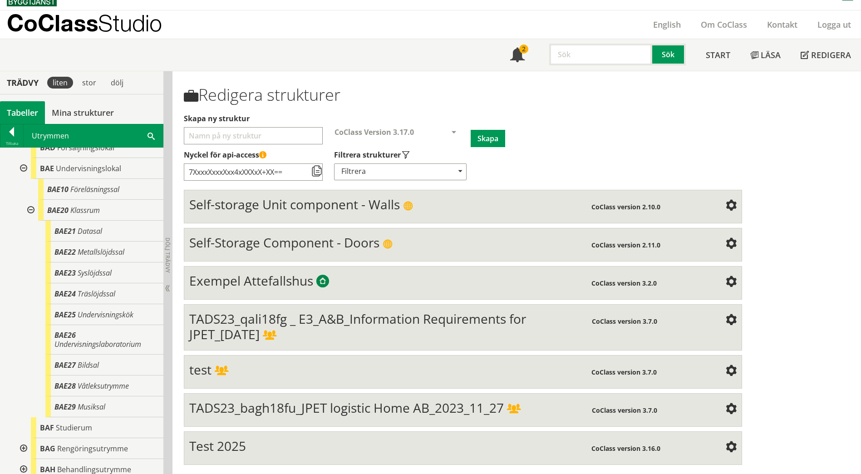
click at [151, 135] on span at bounding box center [151, 136] width 7 height 10
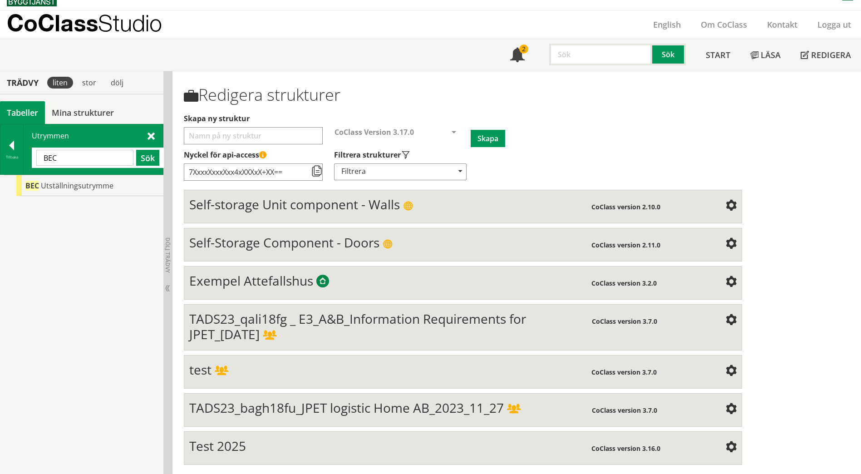
scroll to position [0, 0]
click at [93, 189] on span "Utställningsutrymme" at bounding box center [77, 186] width 73 height 10
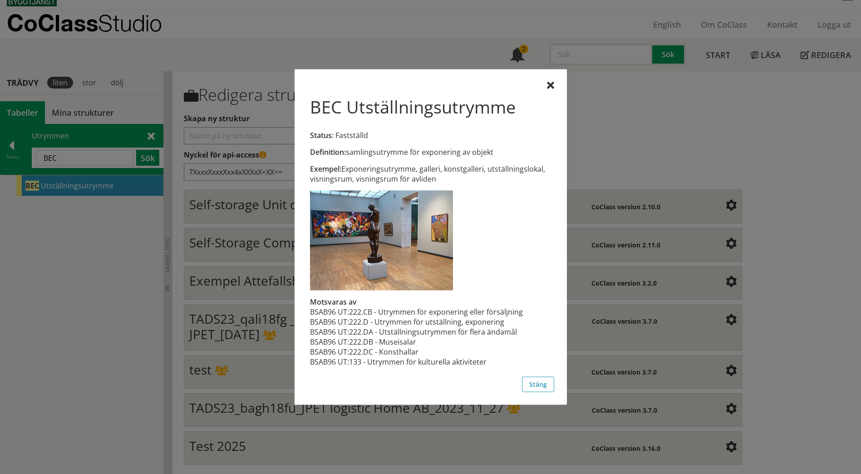
click at [545, 85] on div "Definition: samlingsutrymme för exponering av objekt Exempel: Exponeringsutrymm…" at bounding box center [430, 229] width 247 height 295
click at [545, 87] on div "Definition: samlingsutrymme för exponering av objekt Exempel: Exponeringsutrymm…" at bounding box center [430, 229] width 247 height 295
click at [549, 87] on div at bounding box center [550, 85] width 7 height 7
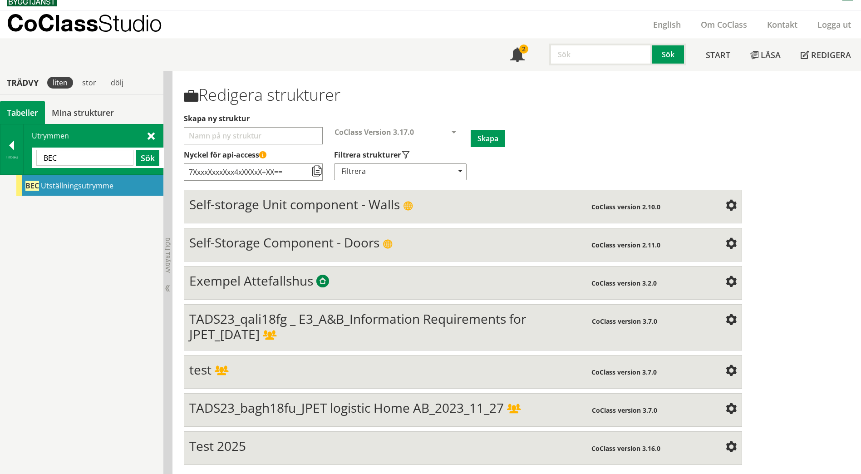
drag, startPoint x: 64, startPoint y: 160, endPoint x: 41, endPoint y: 160, distance: 22.2
click at [41, 160] on input "BEC" at bounding box center [84, 158] width 97 height 16
type input "gymen"
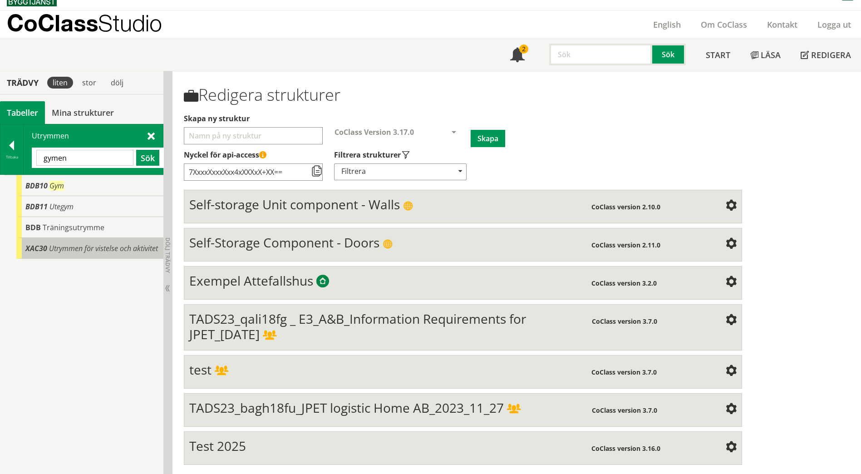
click at [89, 248] on span "Utrymmen för vistelse och aktivitet" at bounding box center [103, 248] width 109 height 10
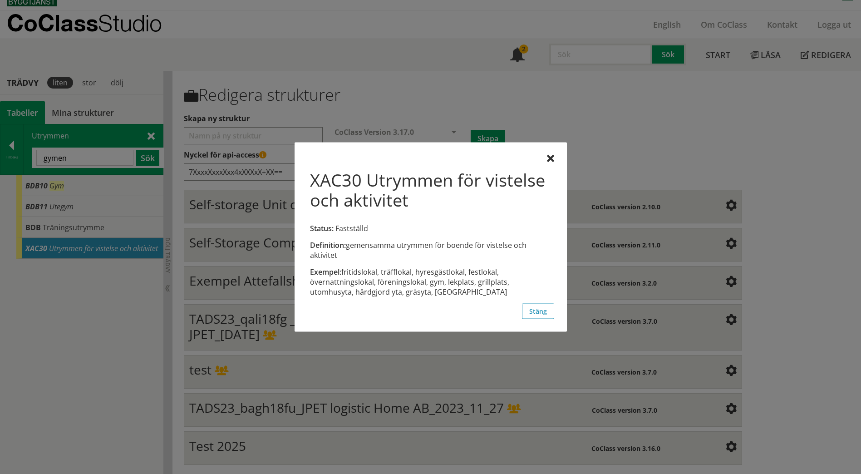
click at [98, 249] on div at bounding box center [430, 237] width 861 height 474
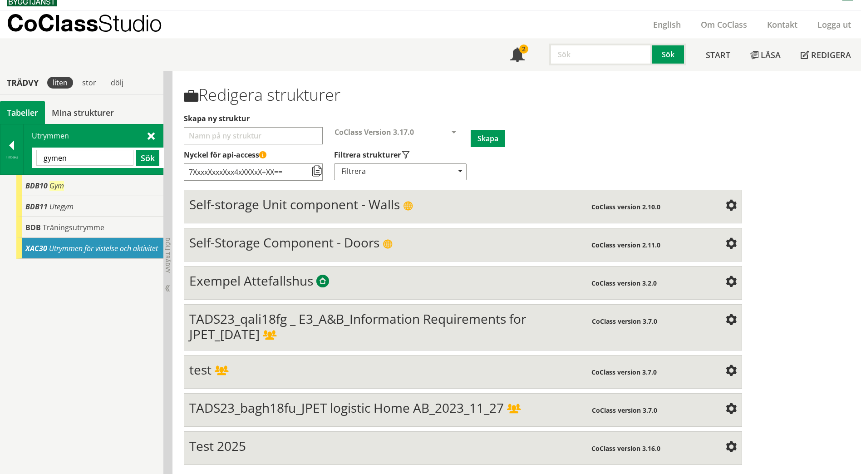
click at [98, 249] on span "Utrymmen för vistelse och aktivitet" at bounding box center [103, 248] width 109 height 10
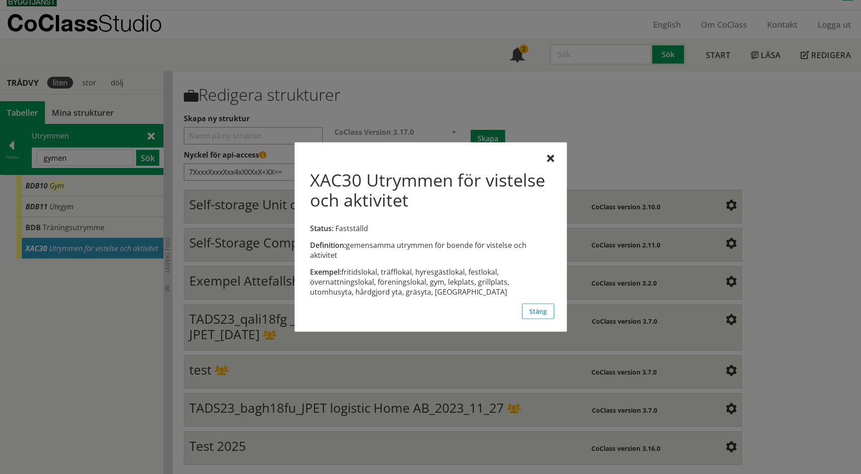
click at [90, 158] on div at bounding box center [430, 237] width 861 height 474
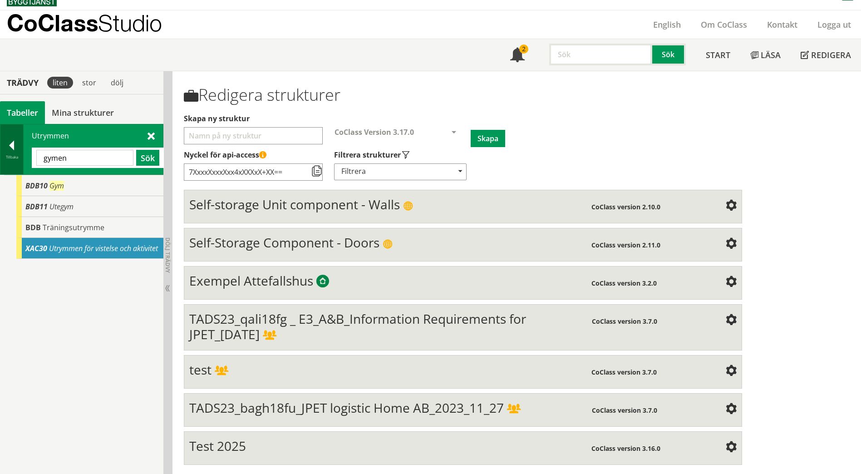
click at [13, 151] on div at bounding box center [11, 147] width 23 height 13
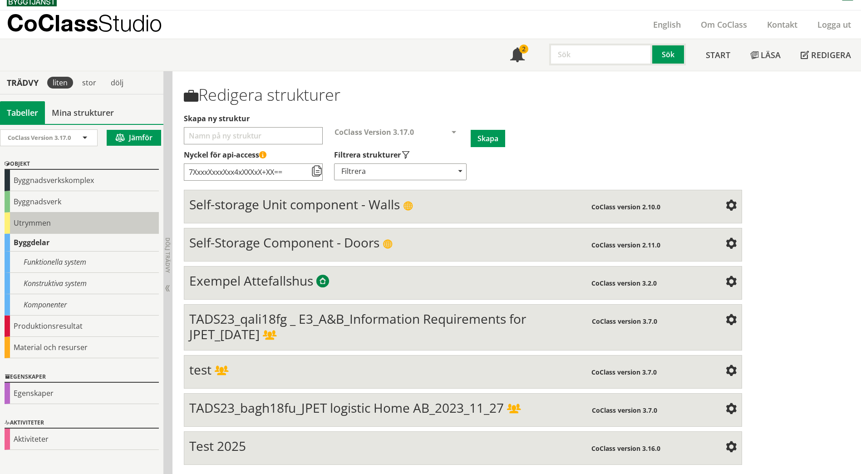
click at [24, 223] on div "Utrymmen" at bounding box center [82, 222] width 154 height 21
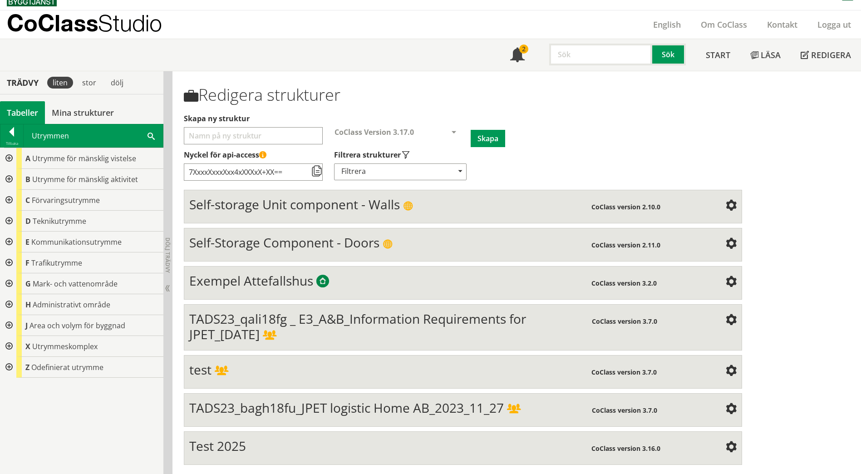
click at [6, 178] on div at bounding box center [8, 179] width 16 height 21
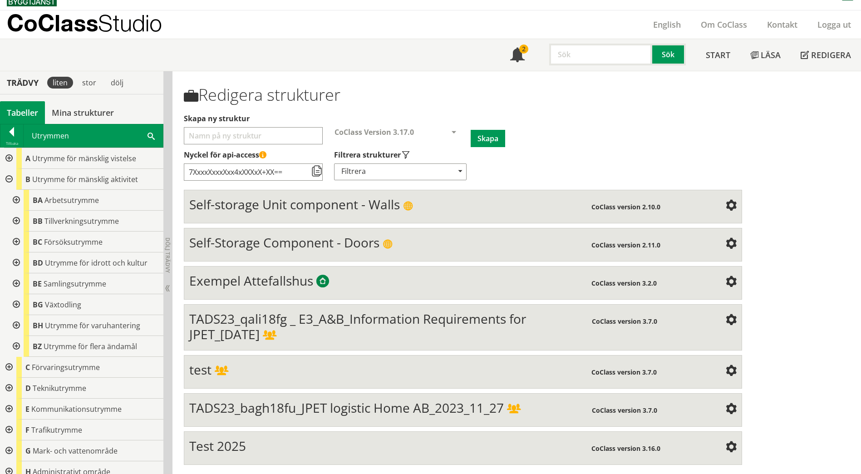
click at [9, 157] on div at bounding box center [8, 158] width 16 height 21
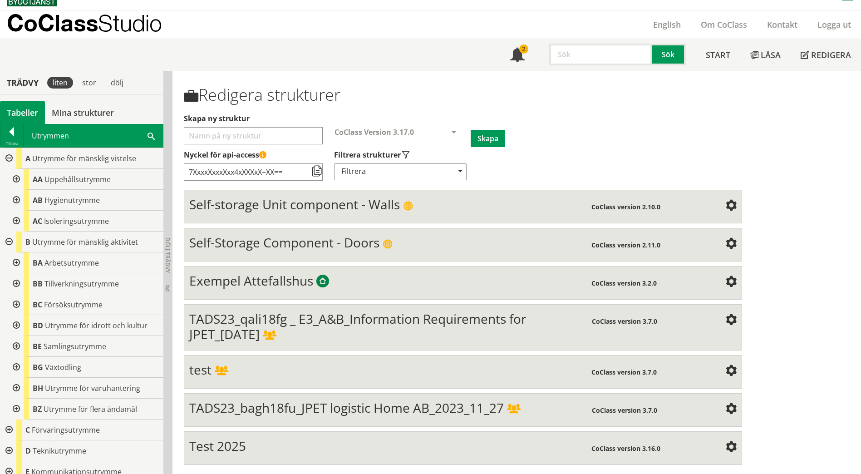
click at [14, 177] on div at bounding box center [15, 179] width 16 height 21
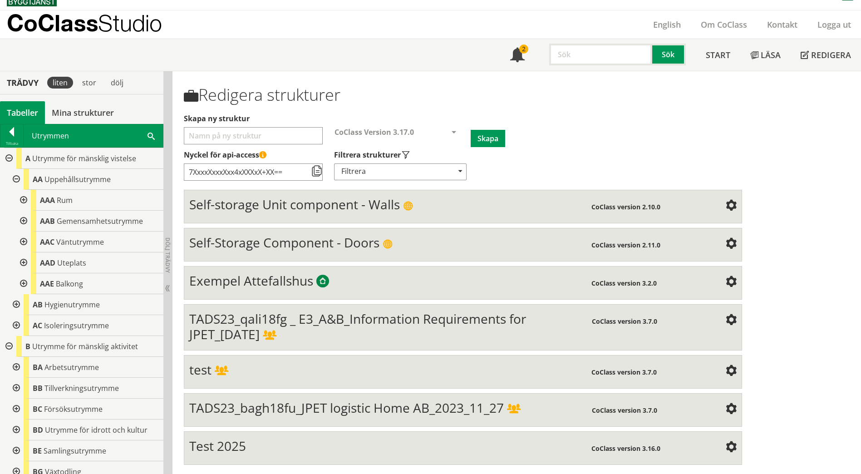
click at [23, 219] on div at bounding box center [23, 221] width 16 height 21
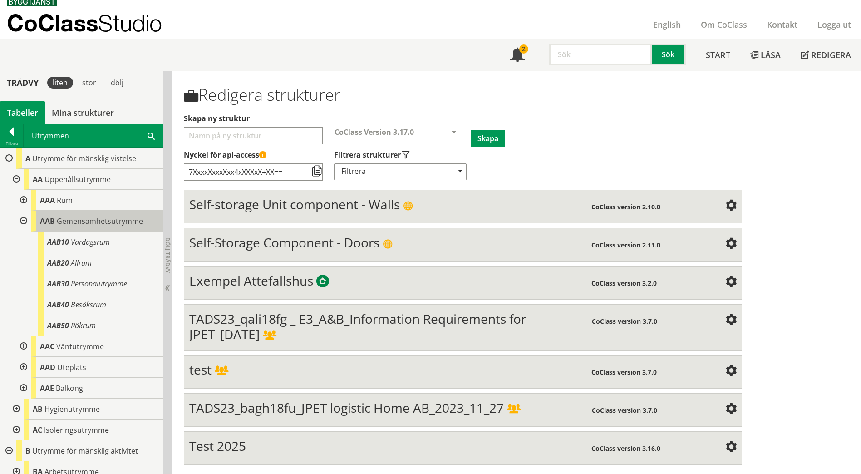
click at [111, 228] on div "AAB Gemensamhetsutrymme" at bounding box center [97, 221] width 133 height 21
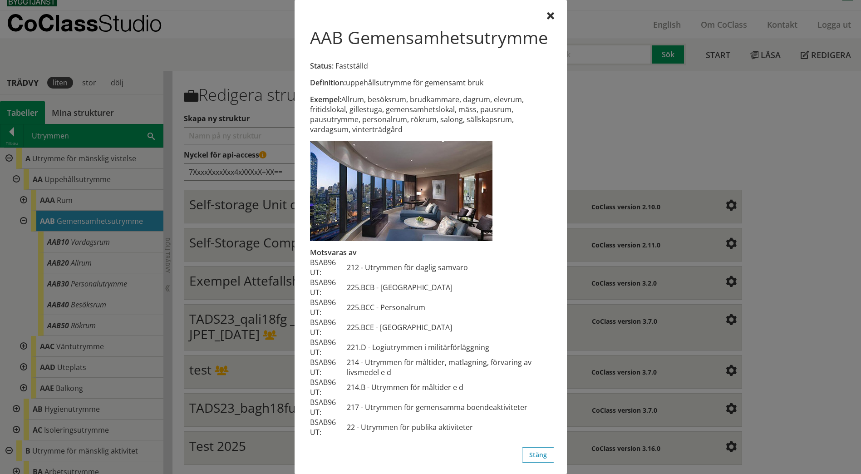
click at [87, 54] on div at bounding box center [430, 237] width 861 height 474
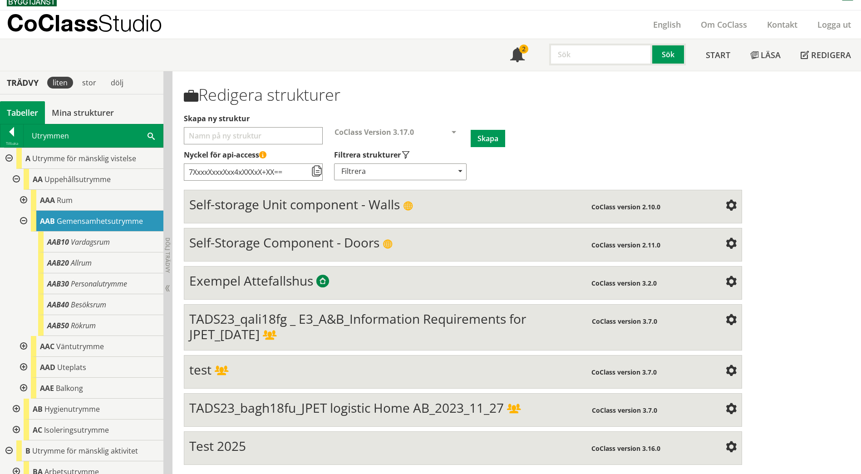
click at [152, 138] on span at bounding box center [151, 136] width 7 height 10
